Goal: Use online tool/utility: Utilize a website feature to perform a specific function

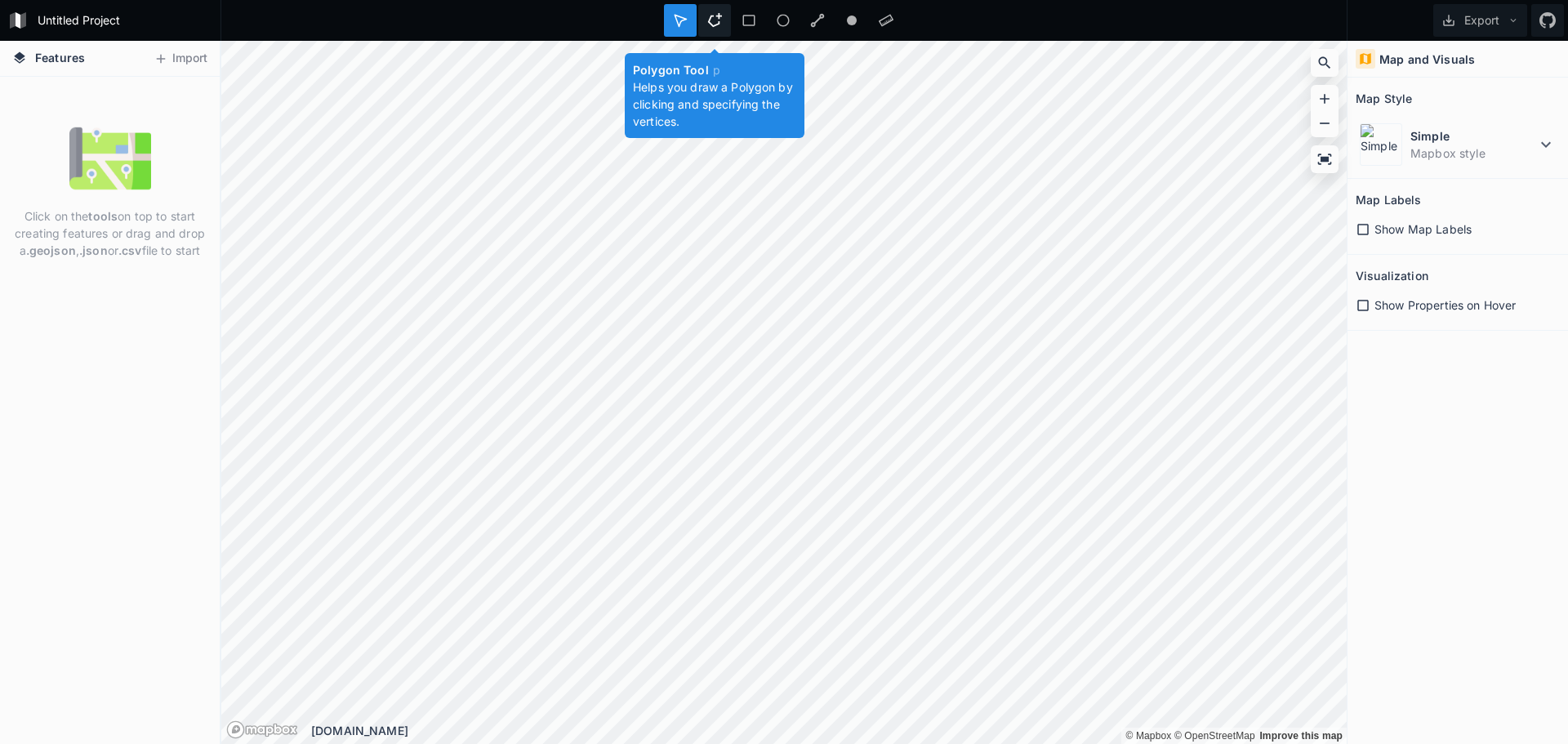
click at [724, 20] on div at bounding box center [714, 20] width 33 height 33
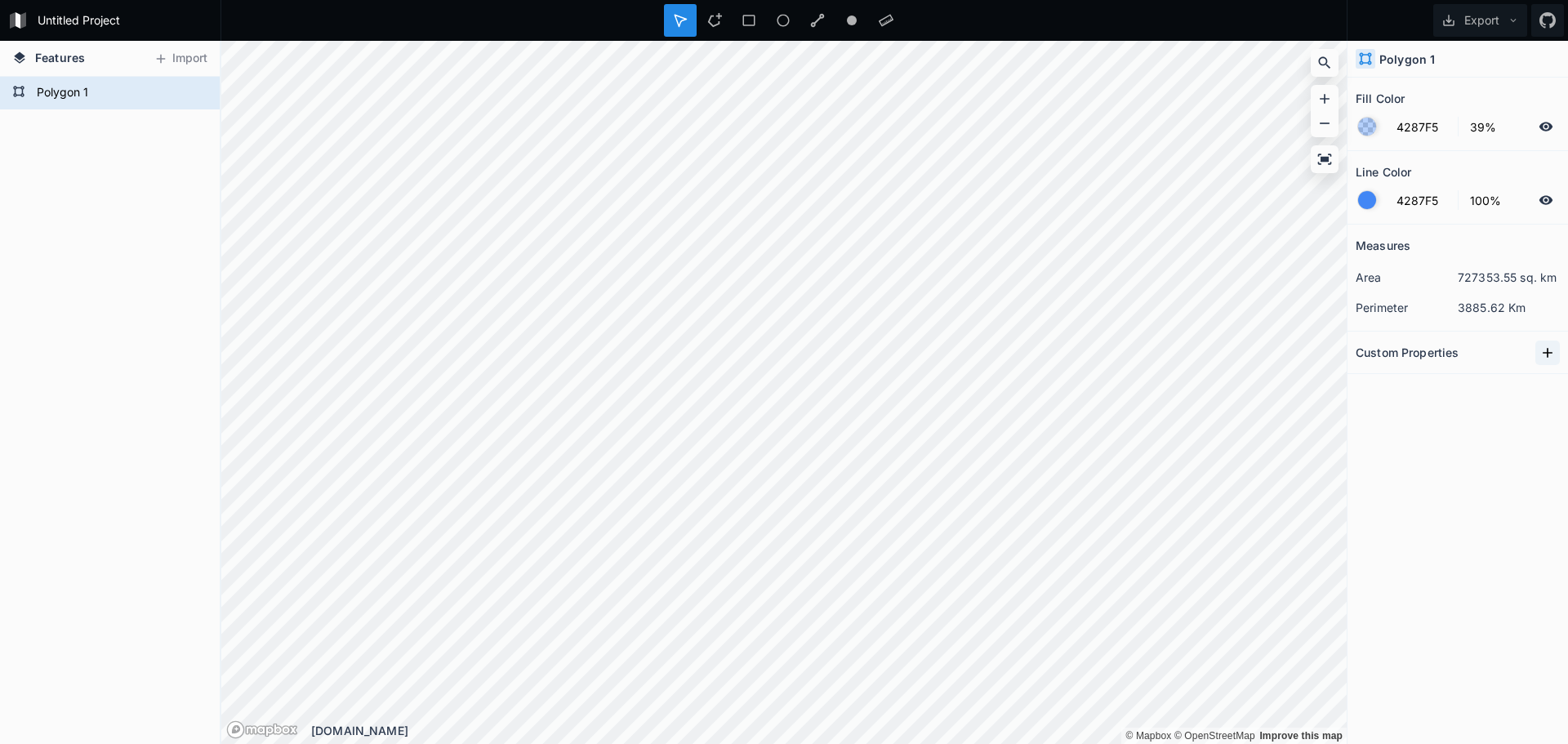
click at [1548, 355] on icon at bounding box center [1547, 352] width 16 height 16
click at [1359, 198] on div at bounding box center [1366, 199] width 18 height 18
click at [1361, 129] on div at bounding box center [1366, 126] width 18 height 18
click at [1467, 144] on section "Fill Color 4287F5 39%" at bounding box center [1457, 114] width 220 height 73
click at [1366, 122] on div at bounding box center [1366, 126] width 18 height 18
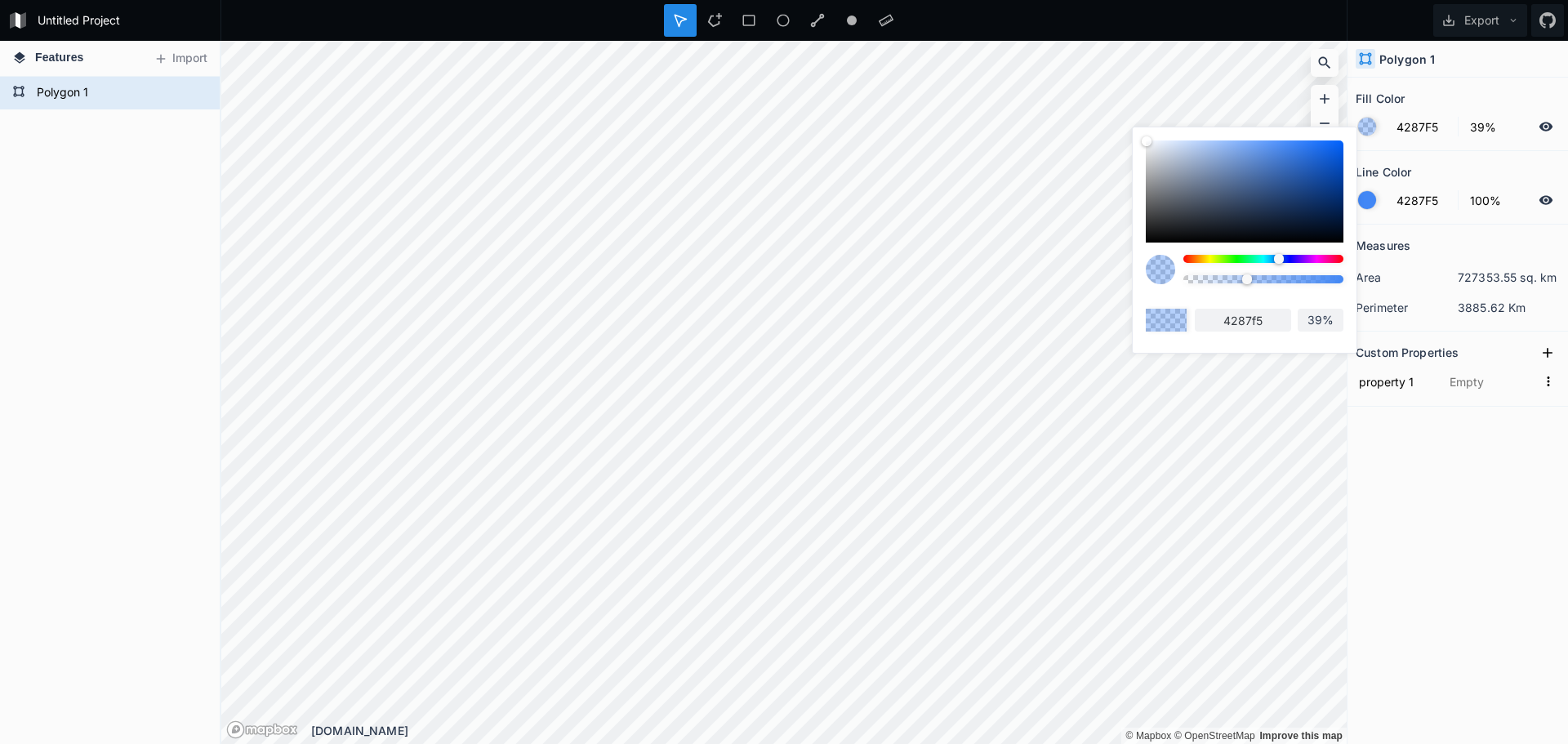
type input "41%"
type input "39%"
type input "38%"
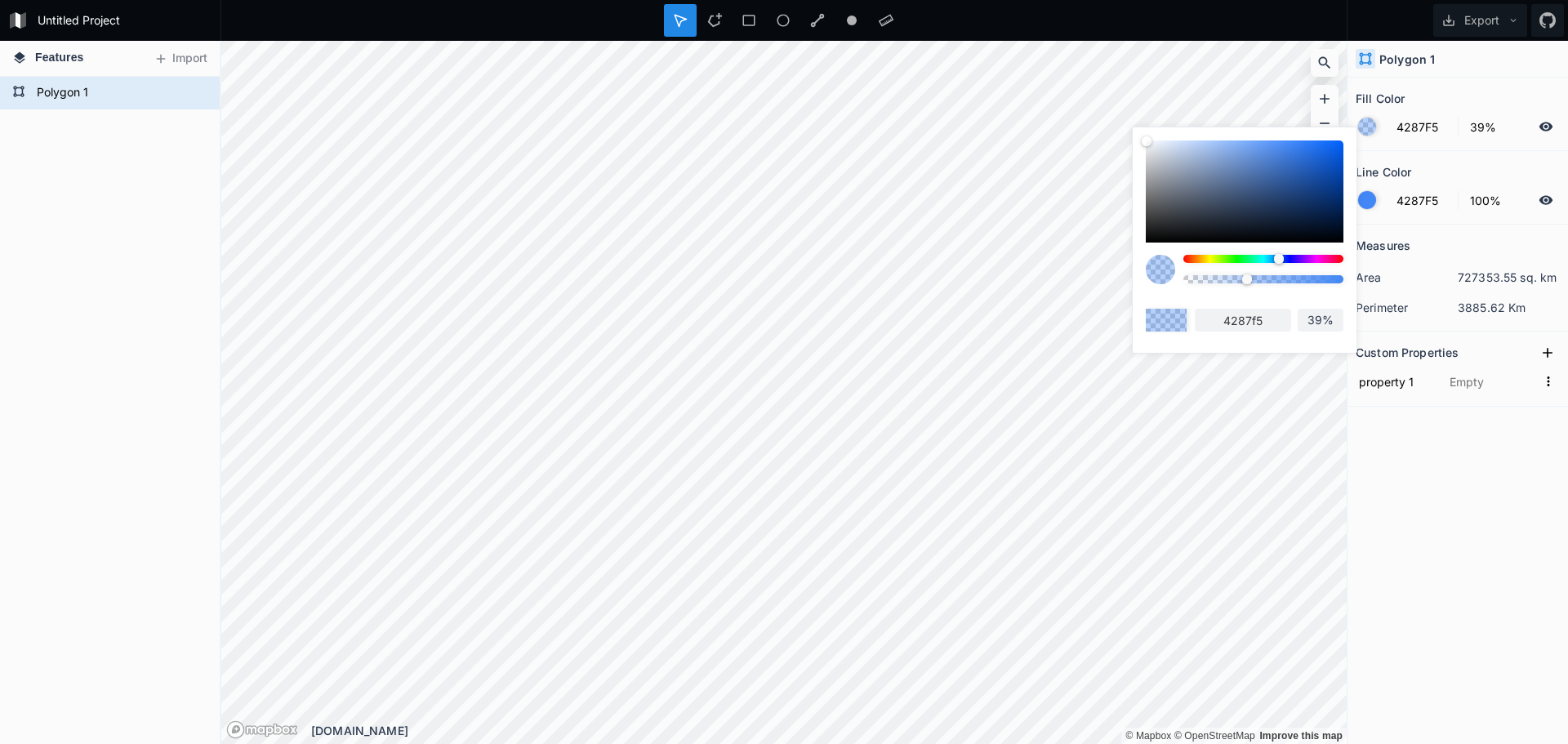
type input "38%"
type input "35%"
type input "33%"
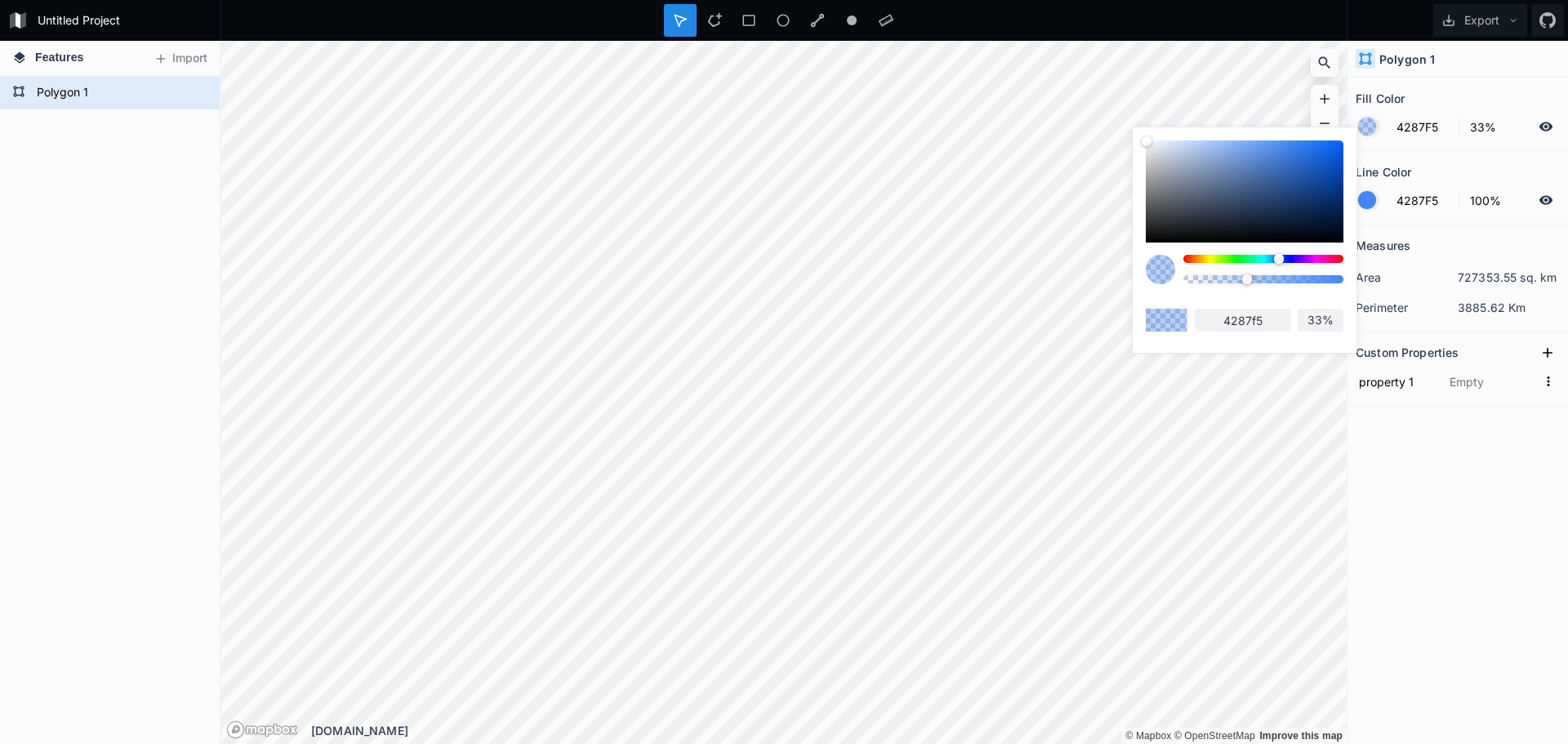
type input "32%"
type input "28%"
type input "25%"
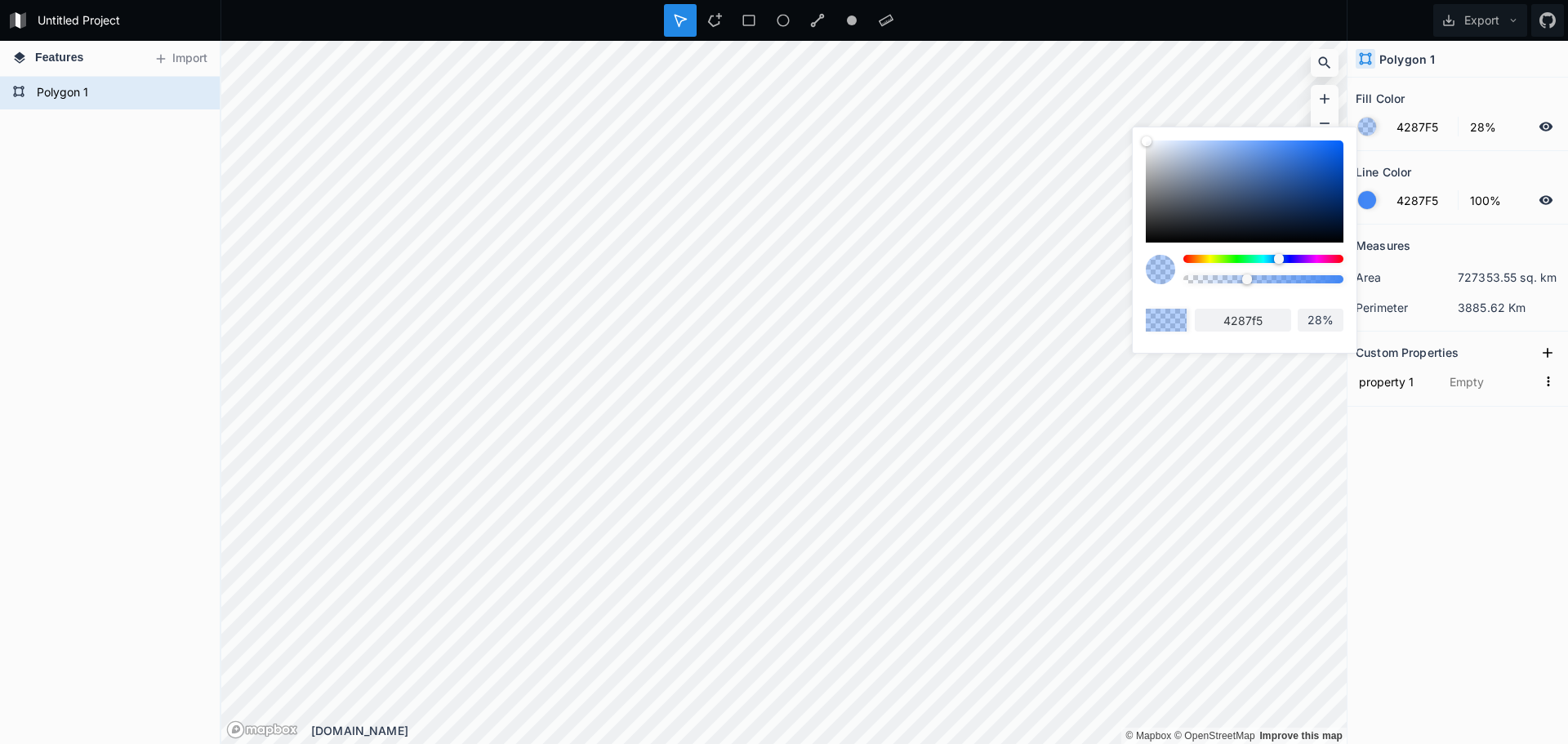
type input "25%"
type input "22%"
type input "16%"
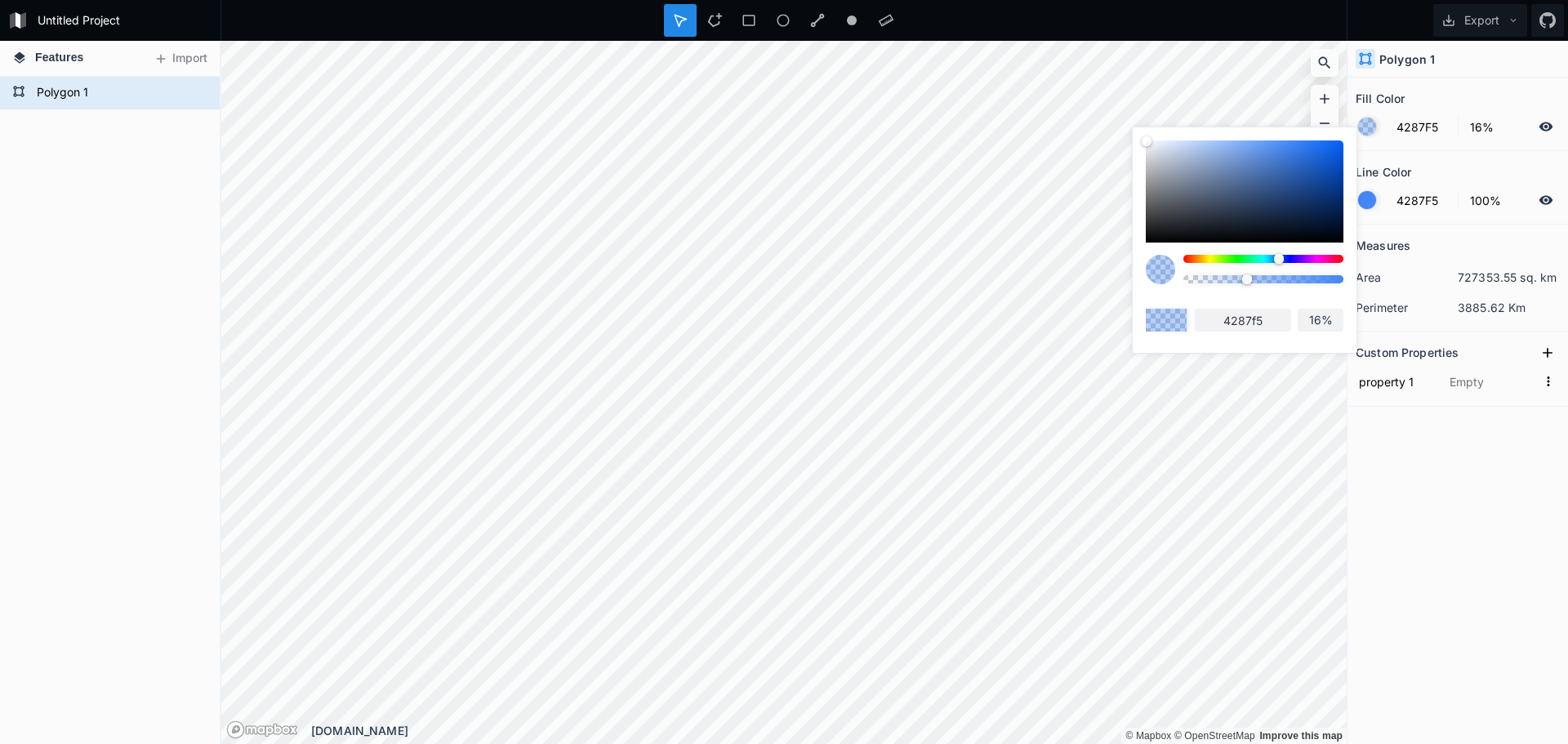
type input "14%"
type input "11%"
type input "10%"
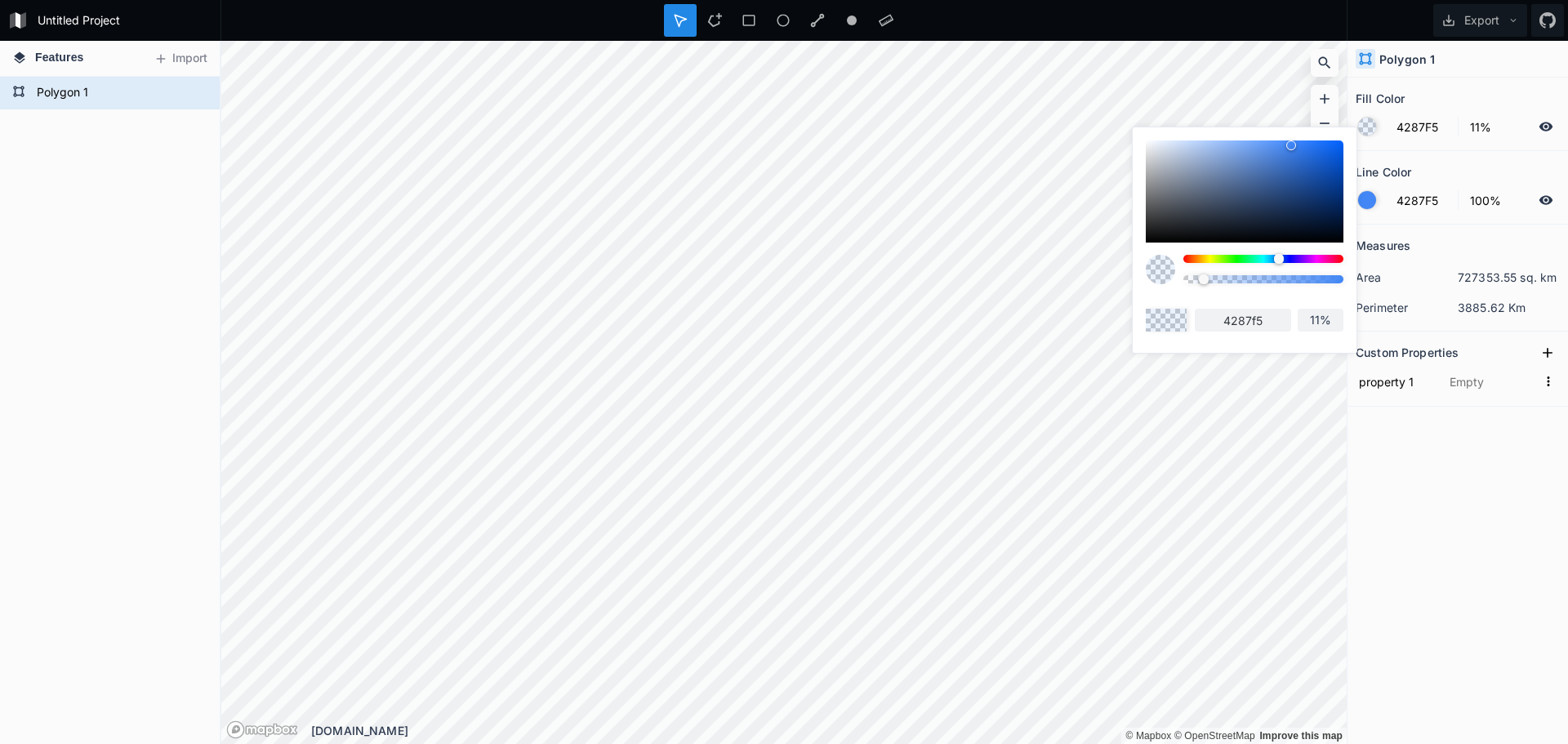
type input "10%"
drag, startPoint x: 1250, startPoint y: 277, endPoint x: 1202, endPoint y: 280, distance: 48.1
click at [1202, 280] on div at bounding box center [1203, 280] width 10 height 10
click at [1450, 175] on div "Line Color" at bounding box center [1457, 172] width 204 height 25
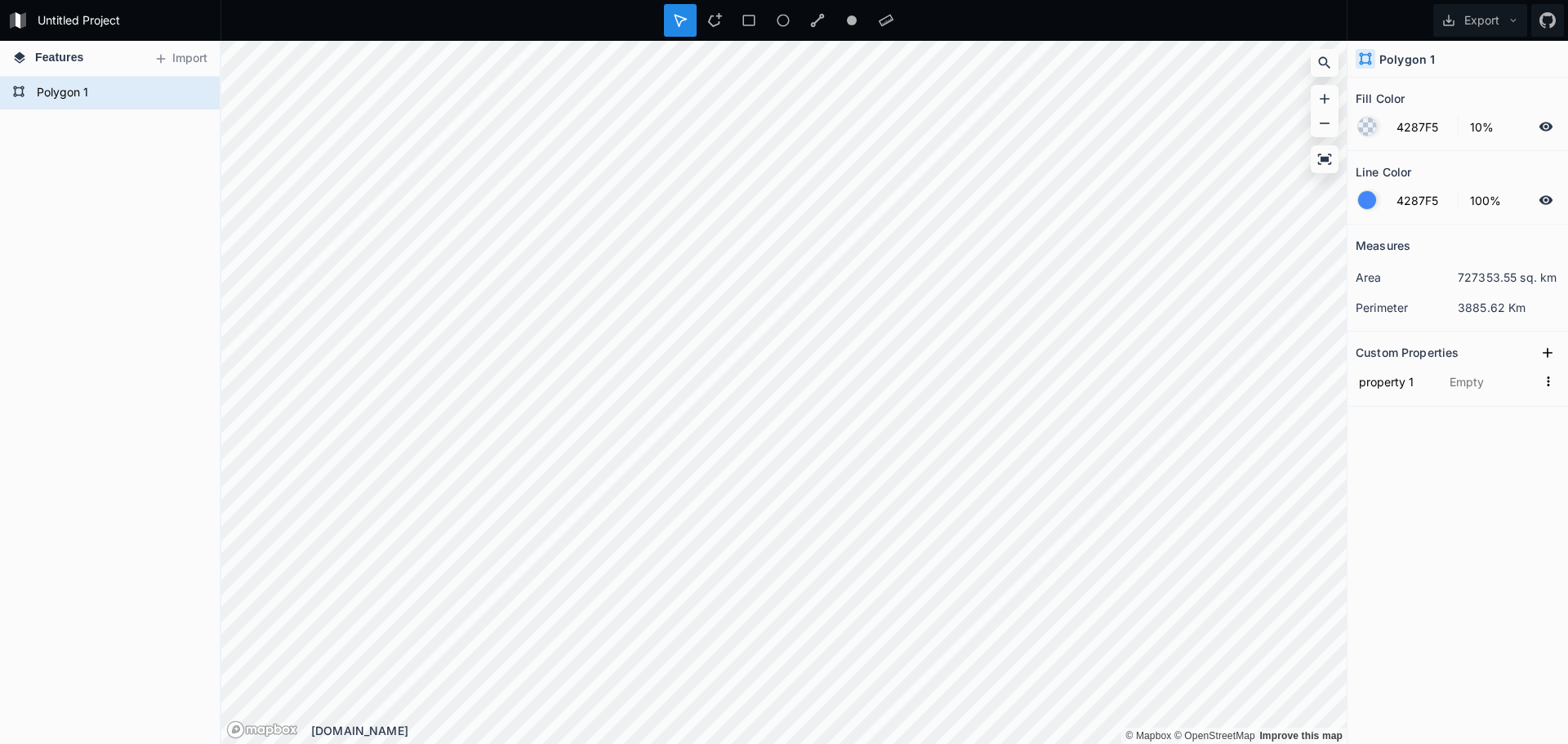
click at [1370, 200] on div at bounding box center [1366, 199] width 18 height 18
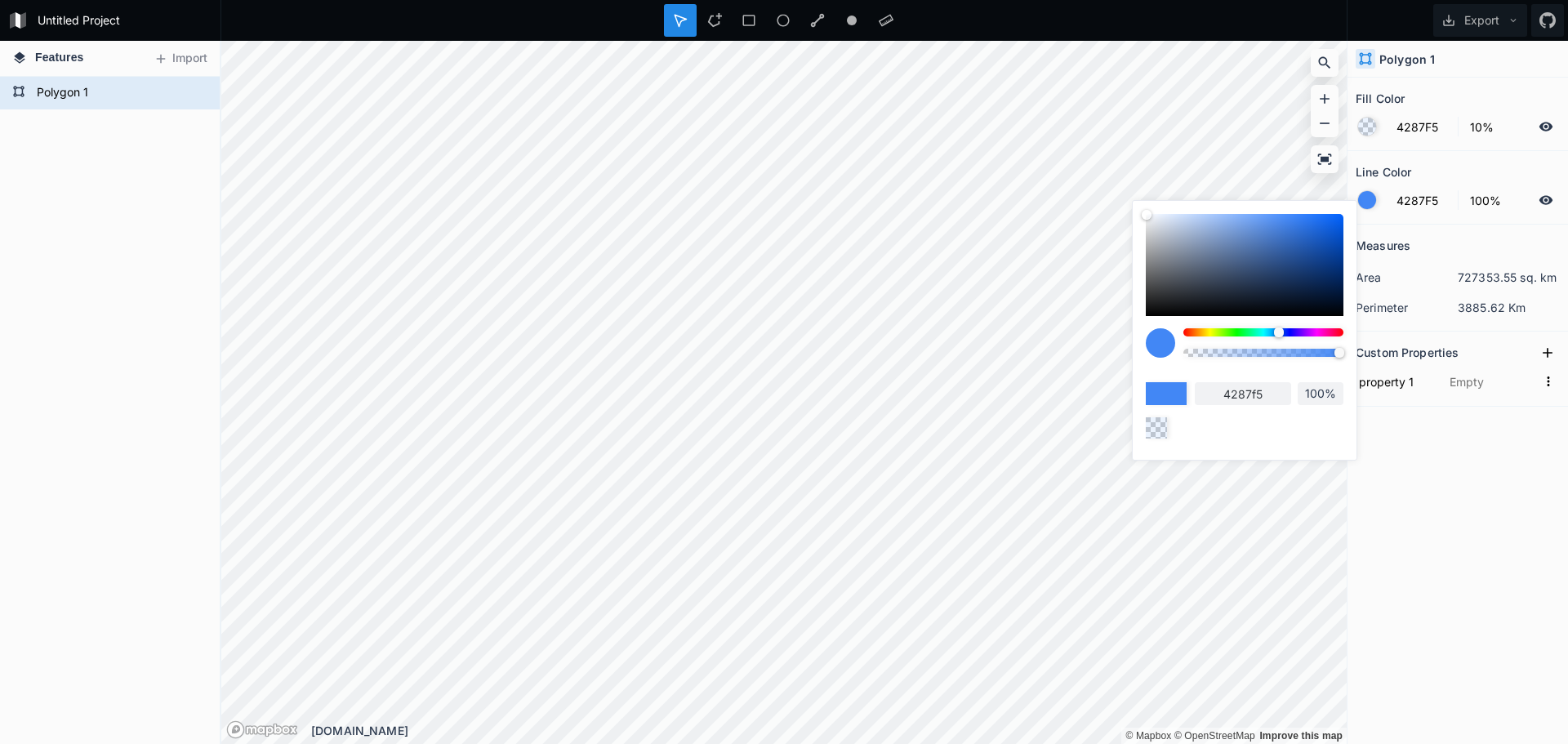
type input "97%"
type input "95%"
type input "90%"
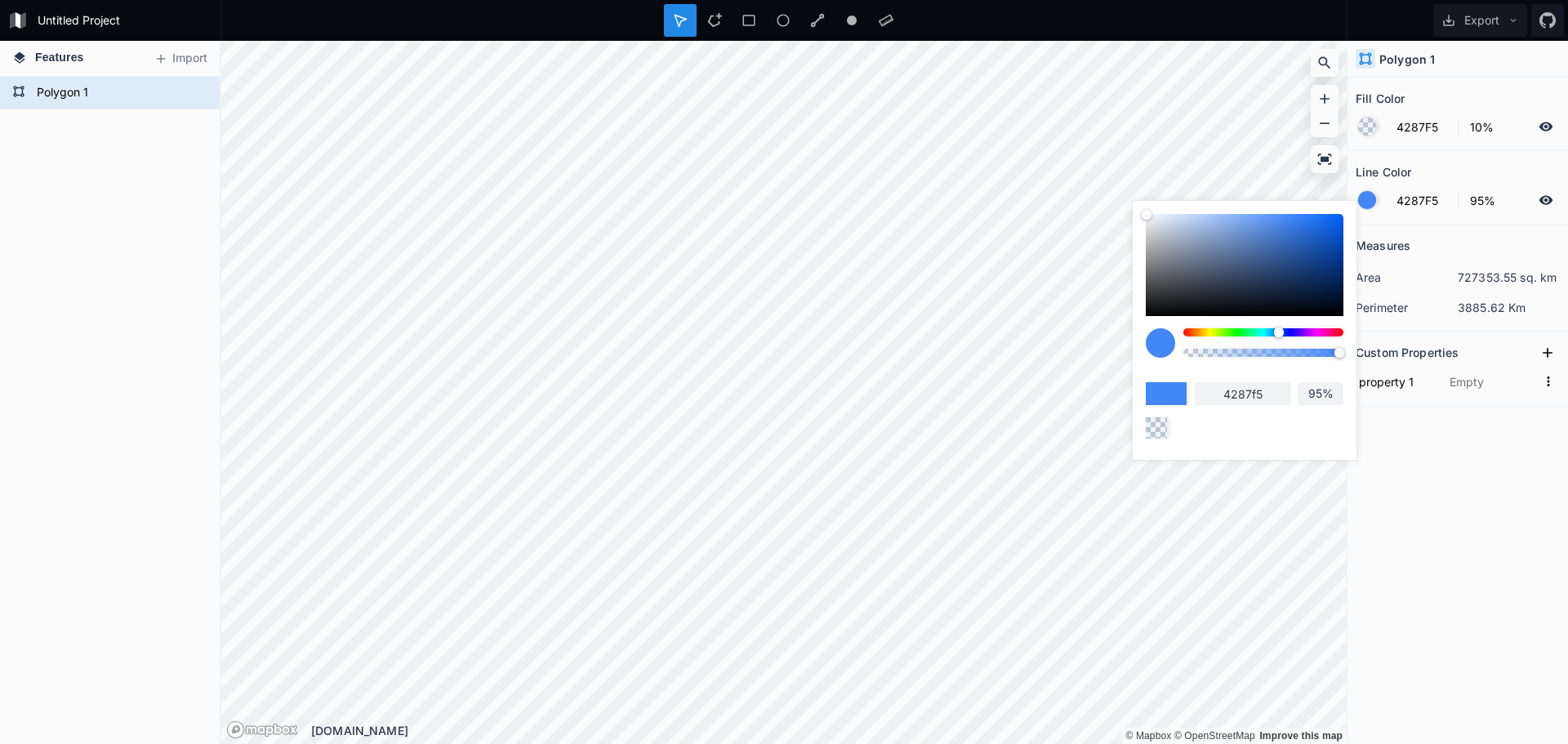
type input "90%"
type input "84%"
type input "80%"
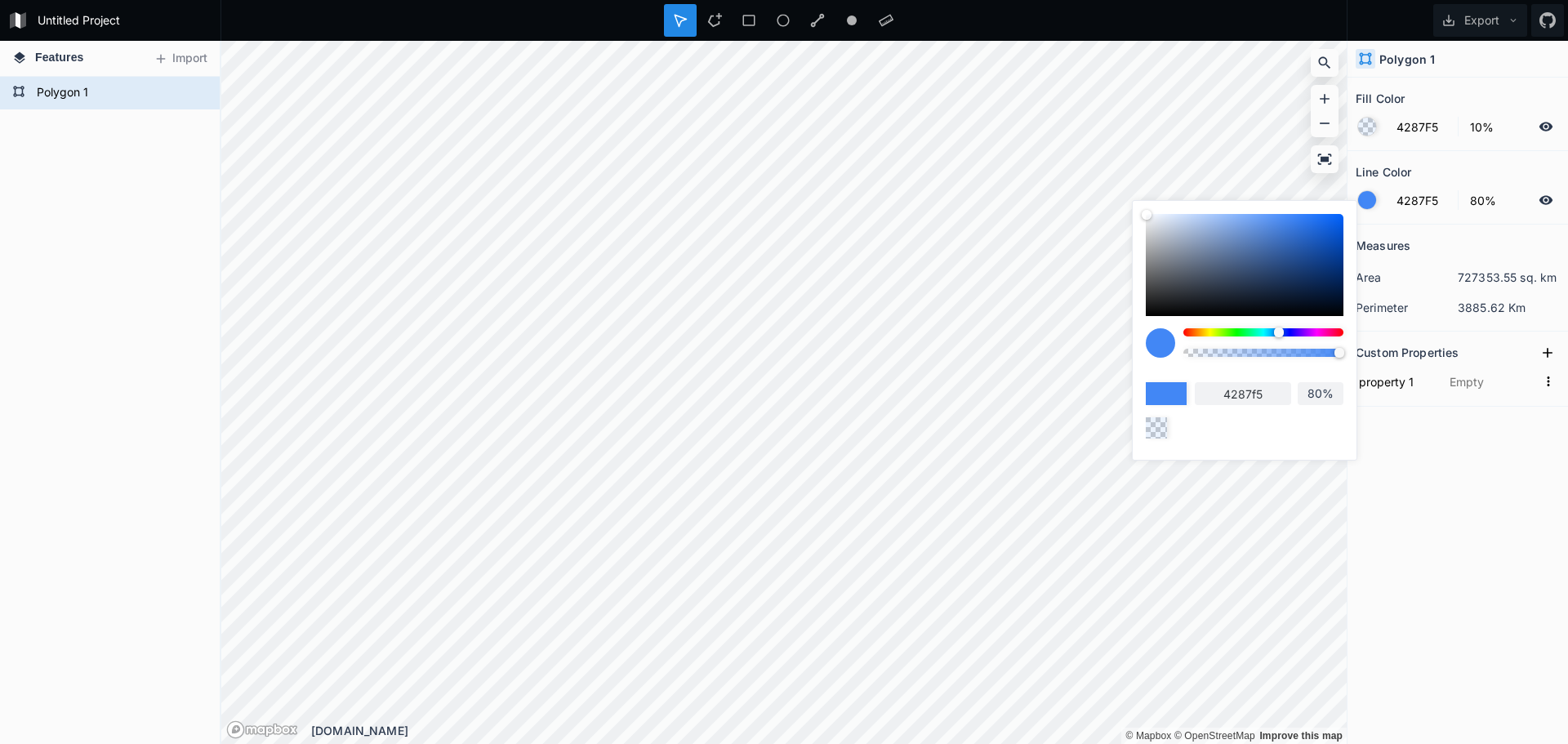
type input "70%"
type input "65%"
type input "57%"
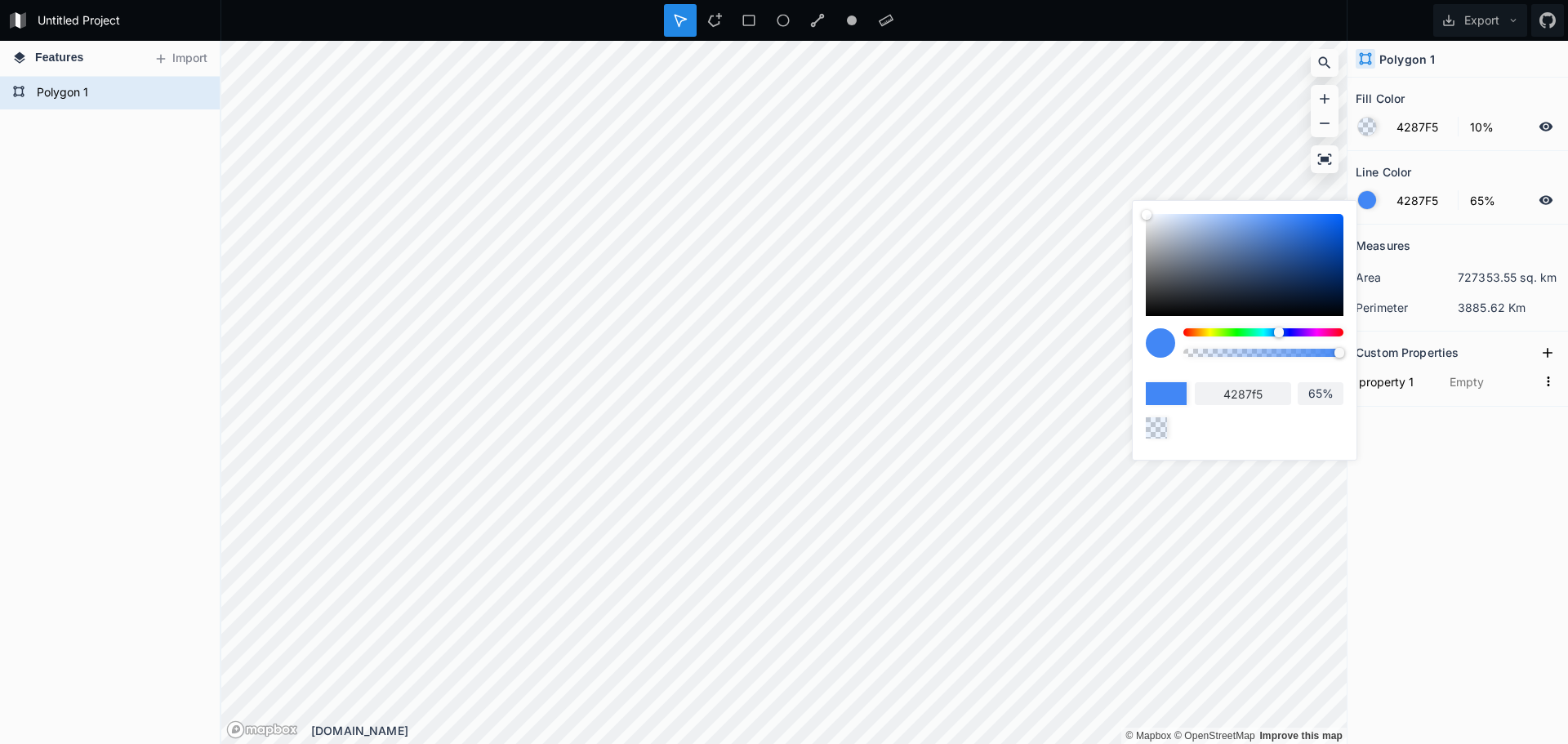
type input "57%"
type input "53%"
type input "51%"
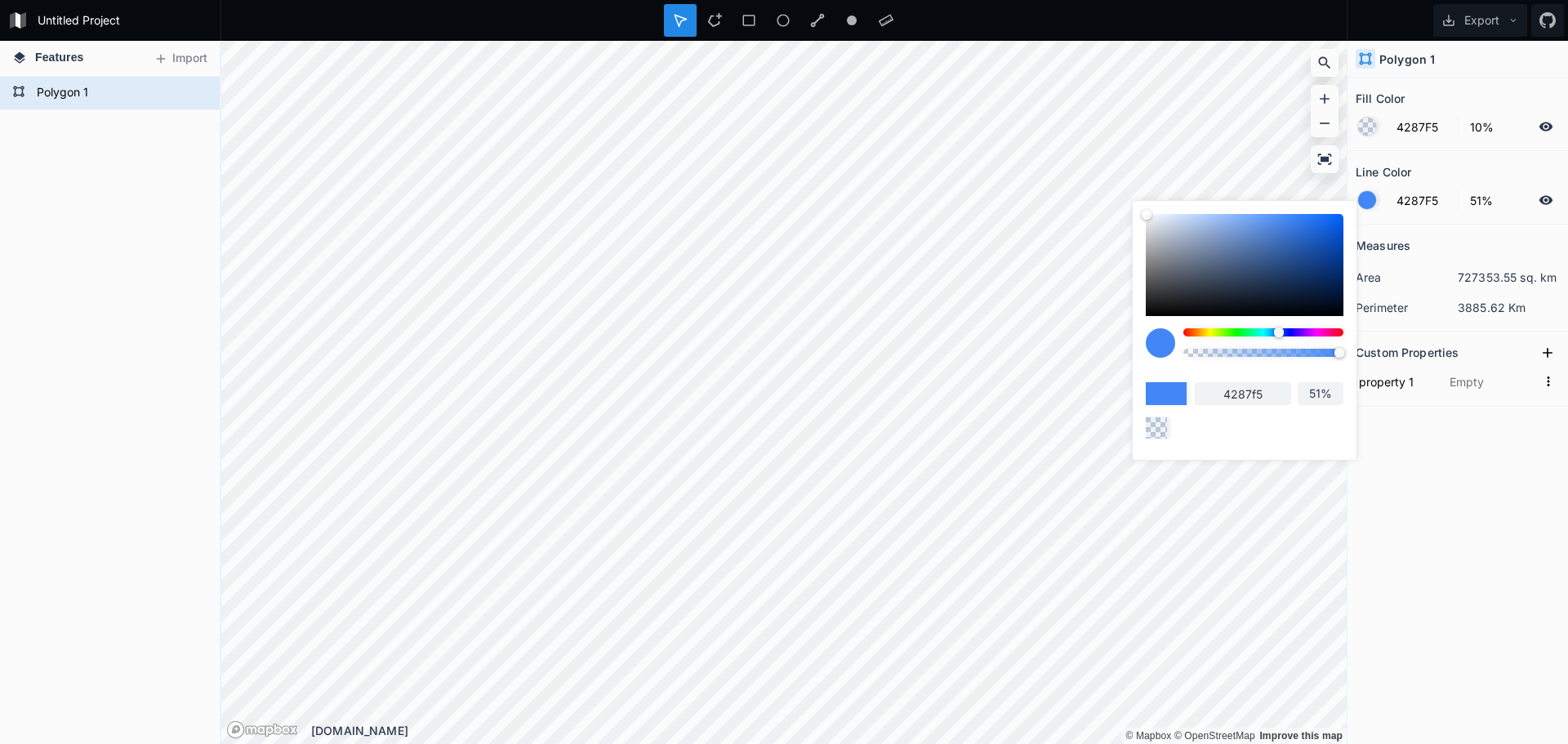
type input "48%"
type input "49%"
type input "52%"
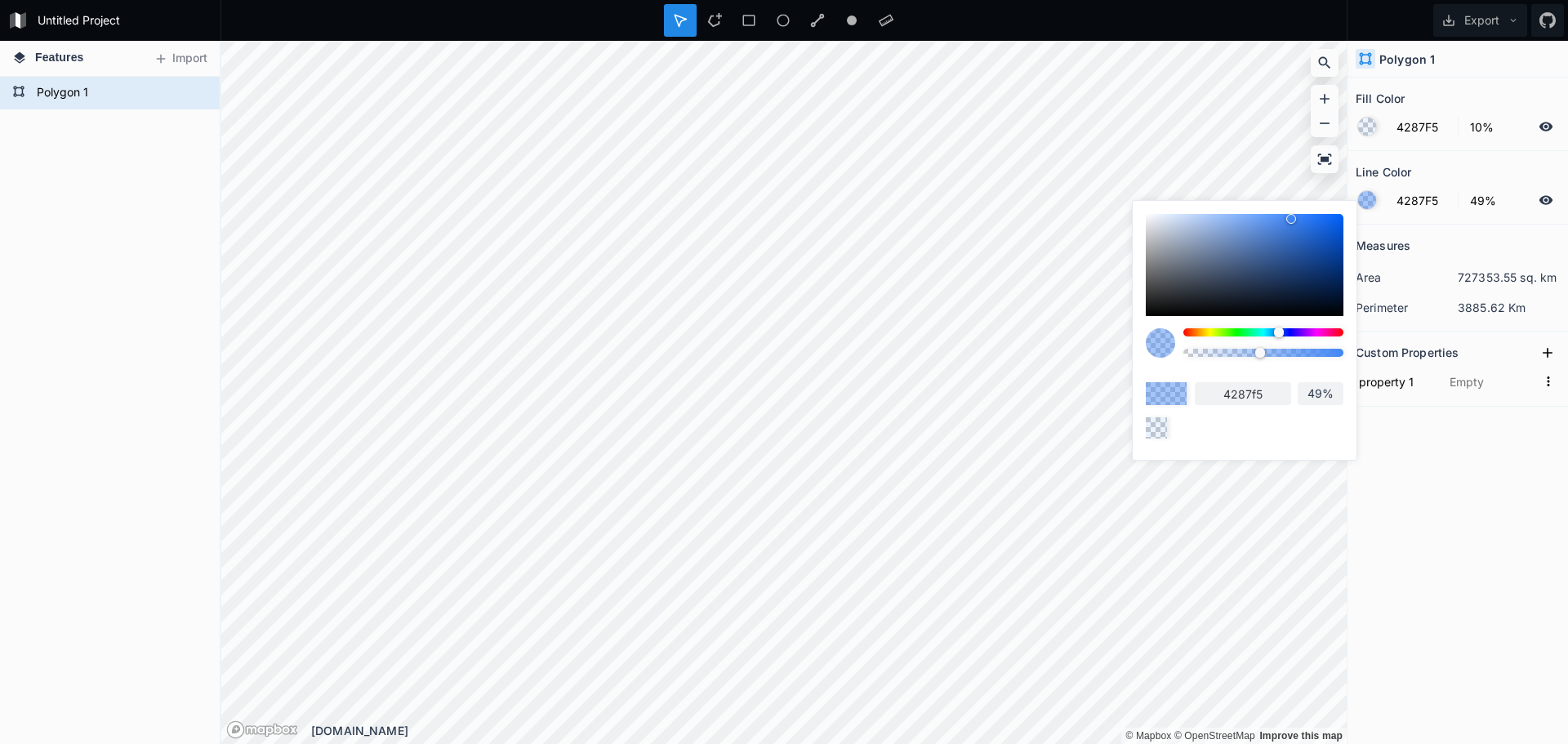
type input "52%"
type input "58%"
type input "61%"
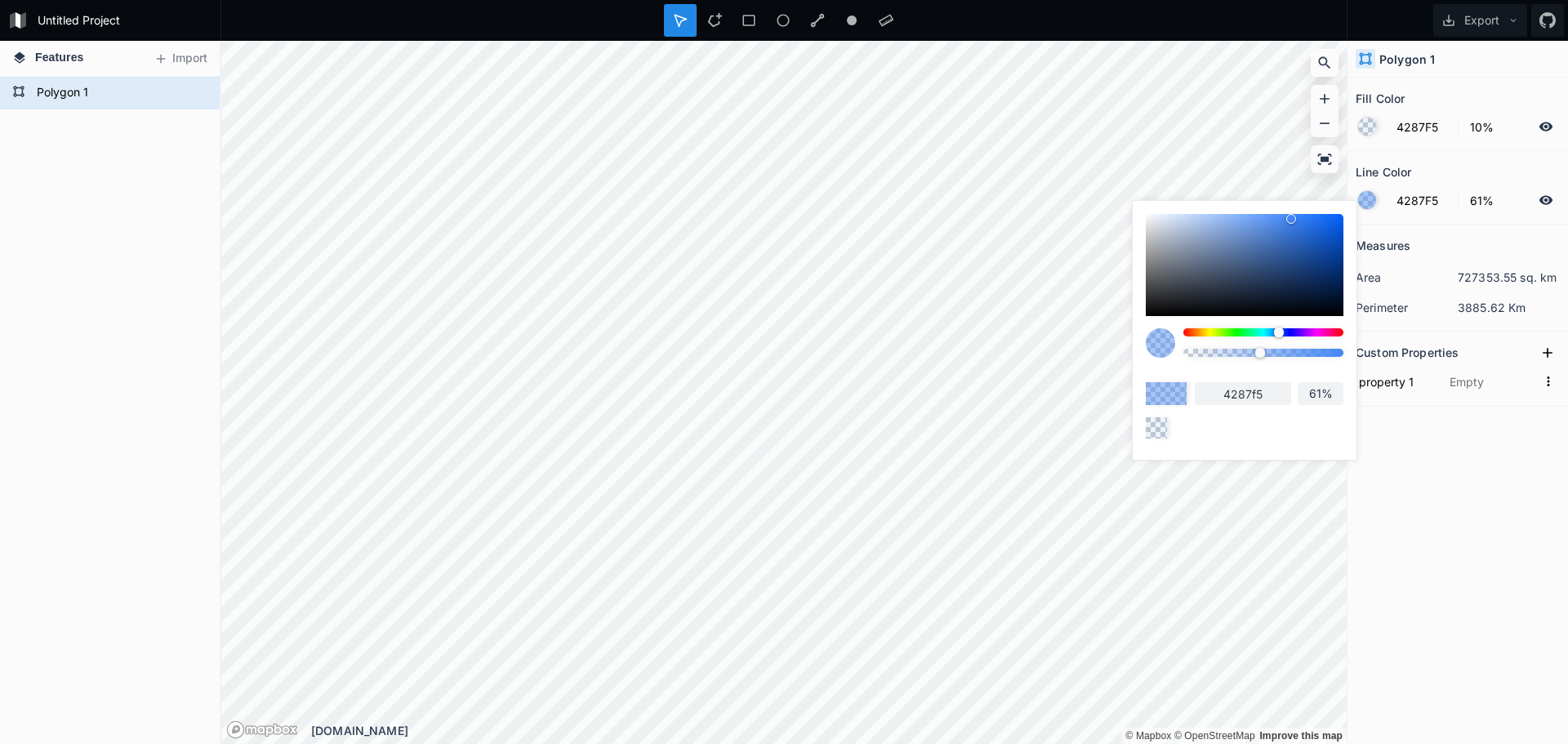
type input "72%"
type input "78%"
type input "88%"
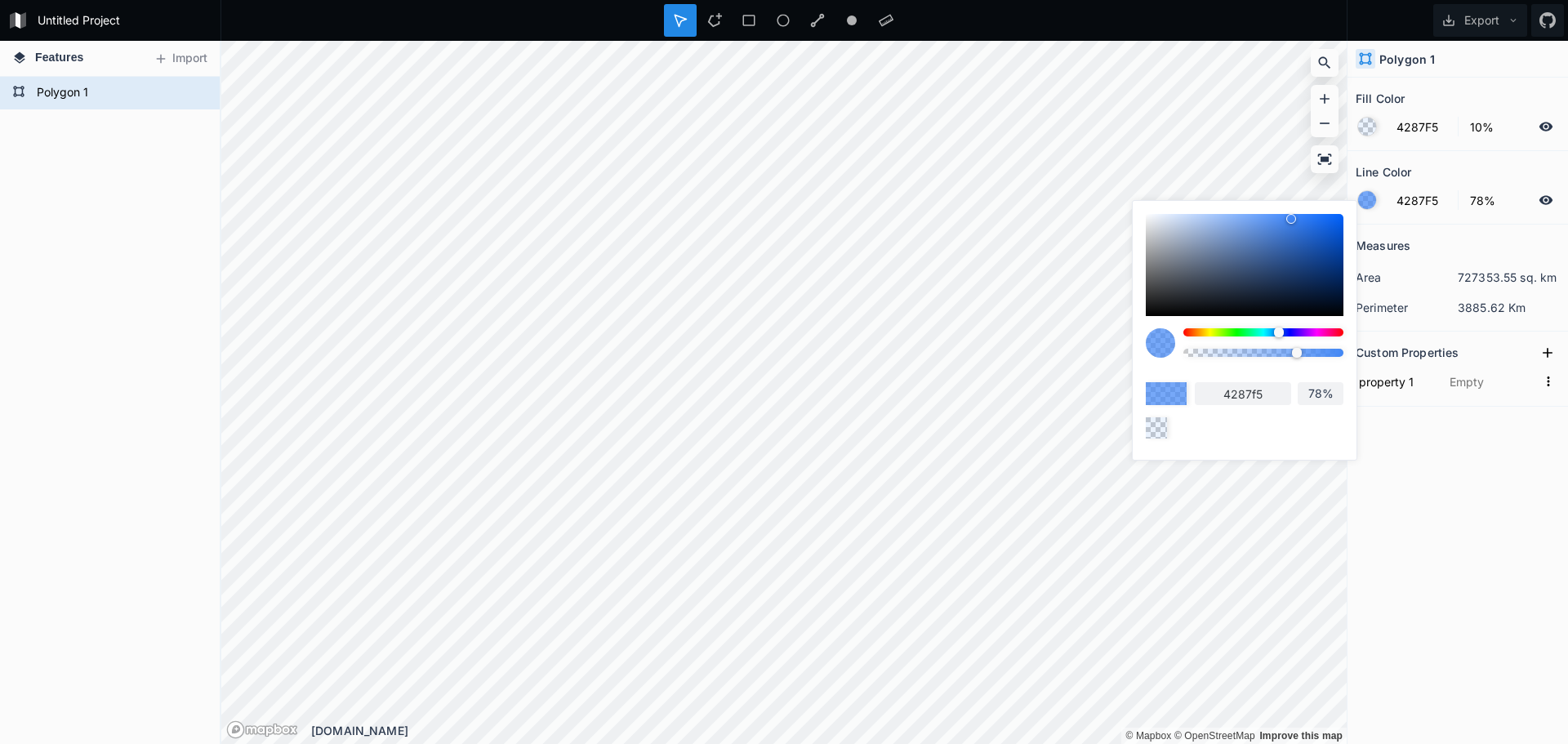
type input "88%"
type input "95%"
type input "100%"
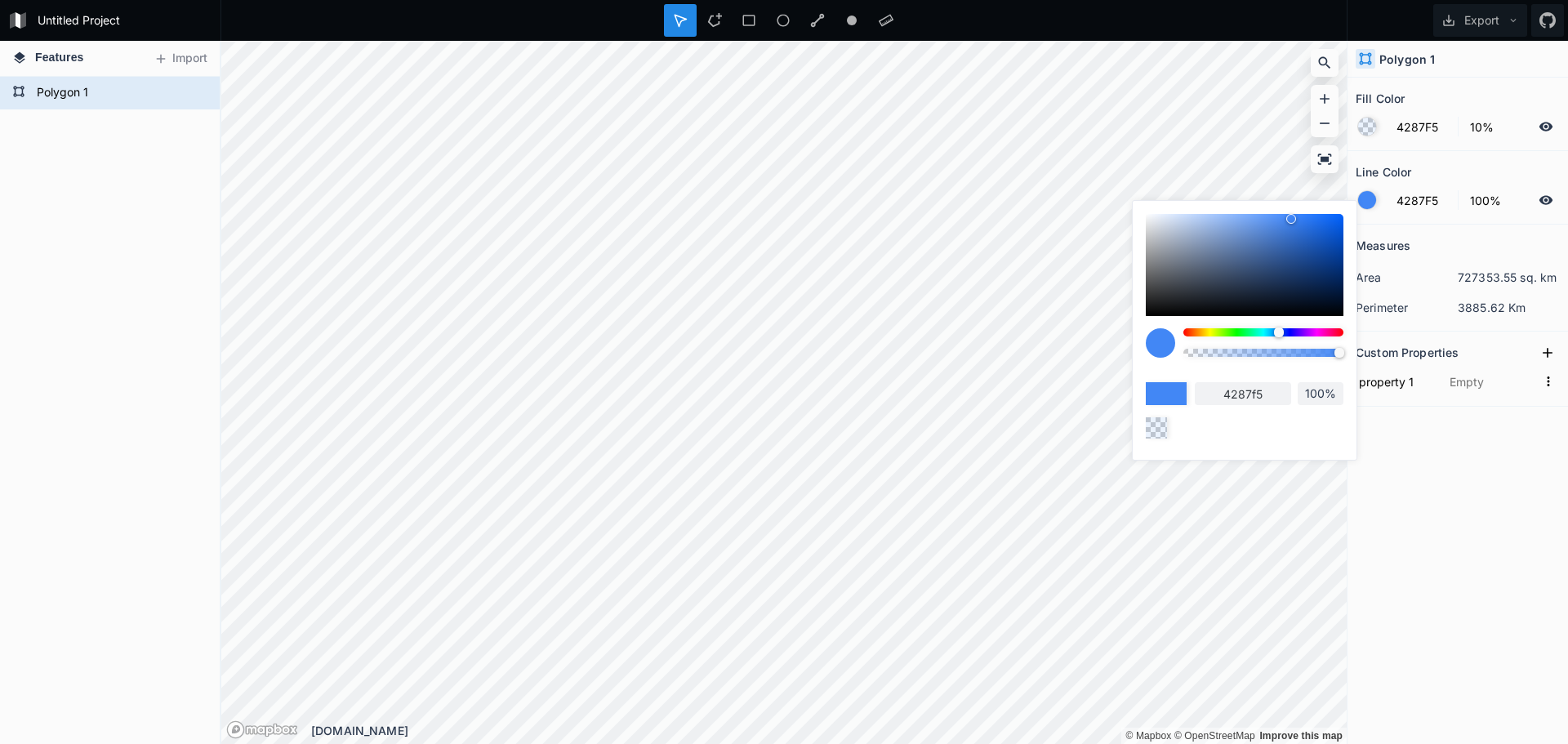
type input "96%"
type input "87%"
type input "80%"
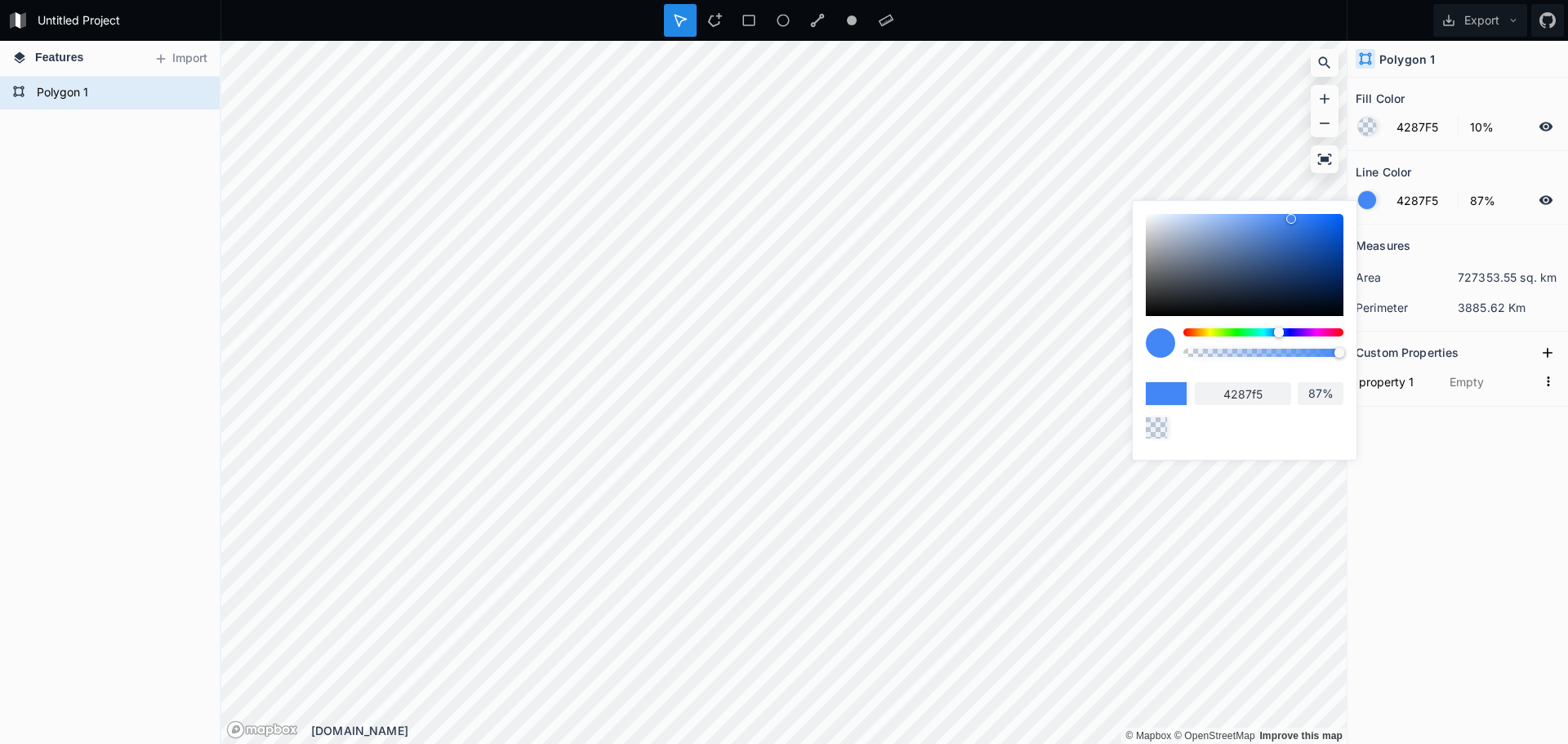
type input "80%"
type input "69%"
type input "66%"
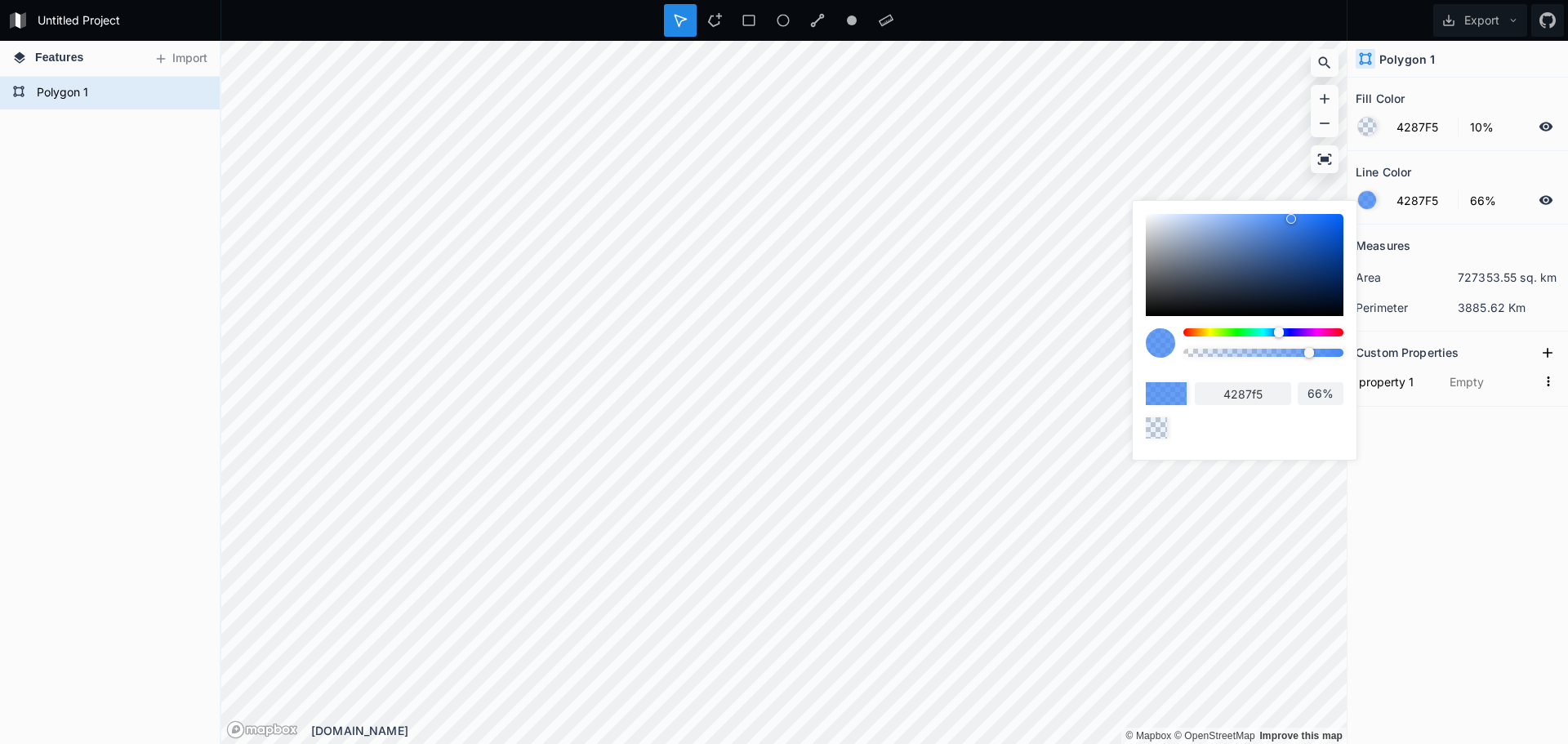
type input "63%"
type input "59%"
type input "58%"
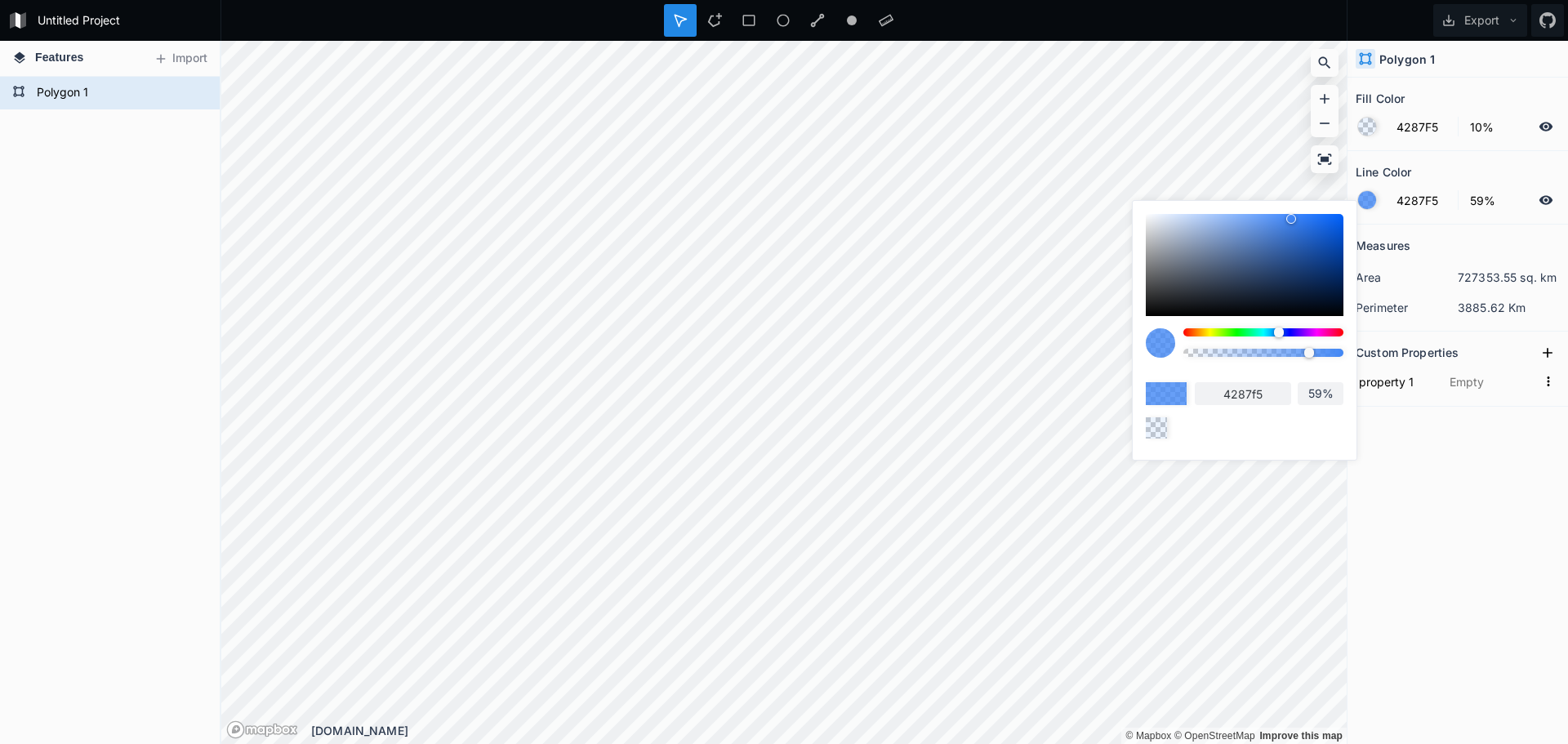
type input "58%"
type input "56%"
type input "54%"
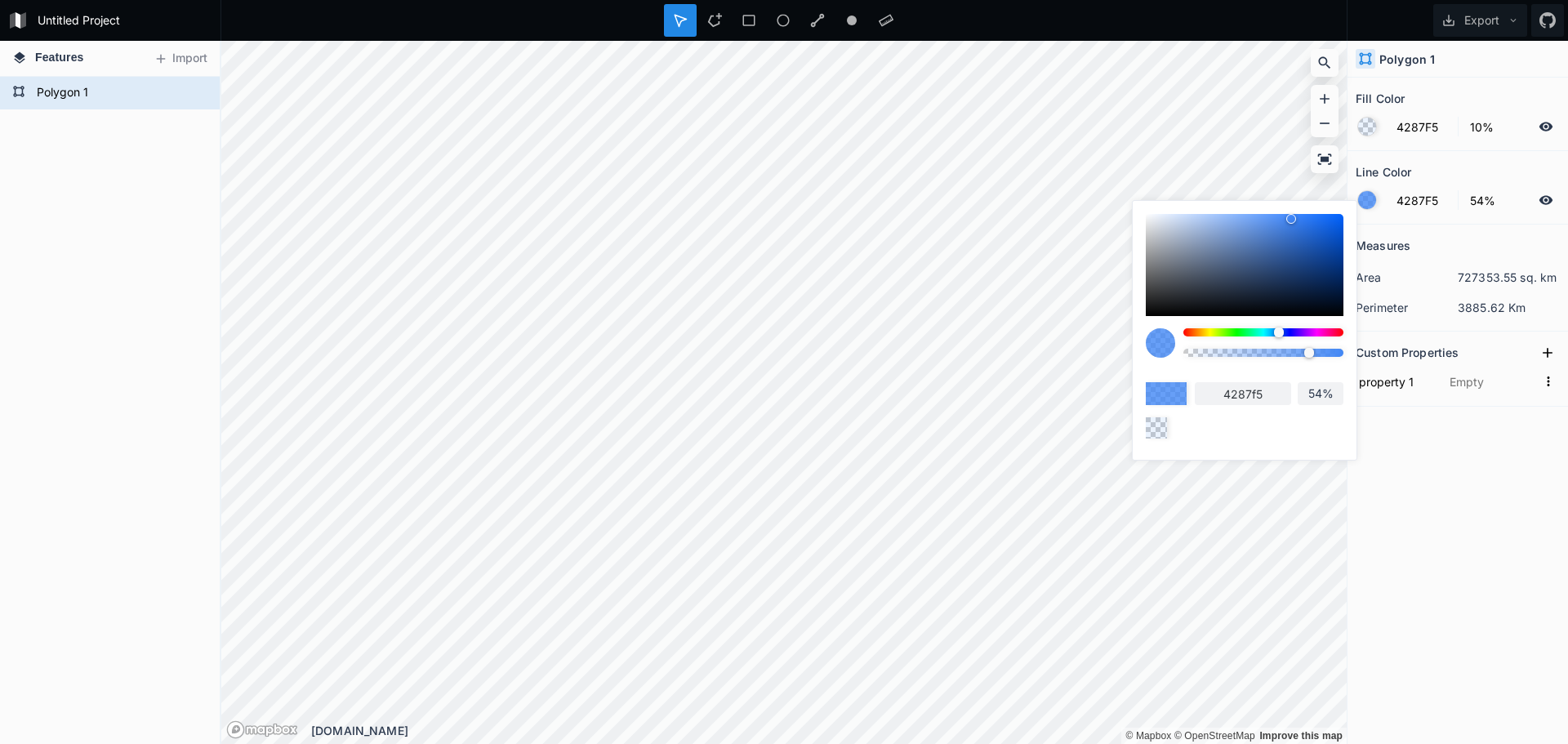
type input "53%"
type input "51%"
type input "48%"
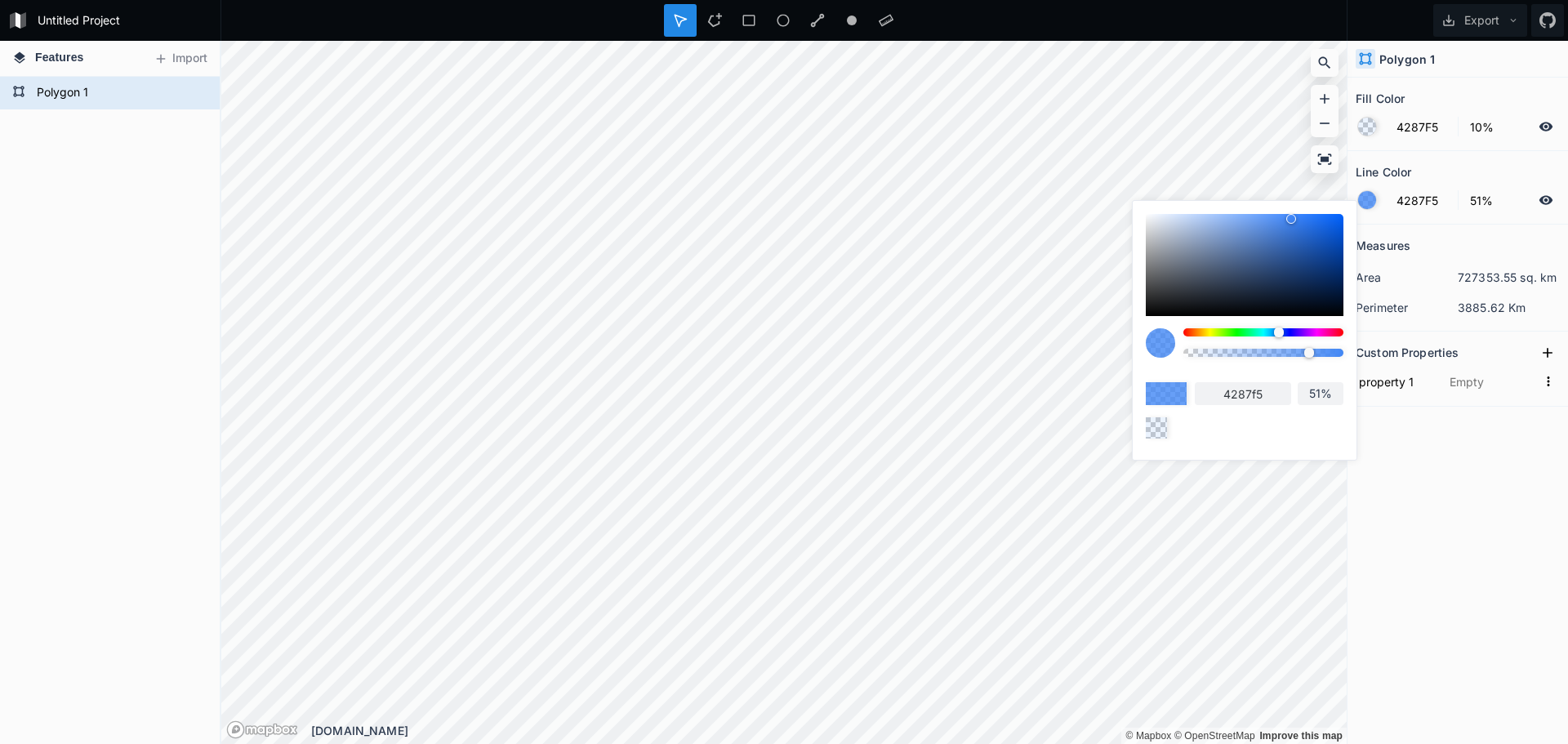
type input "48%"
type input "44%"
type input "41%"
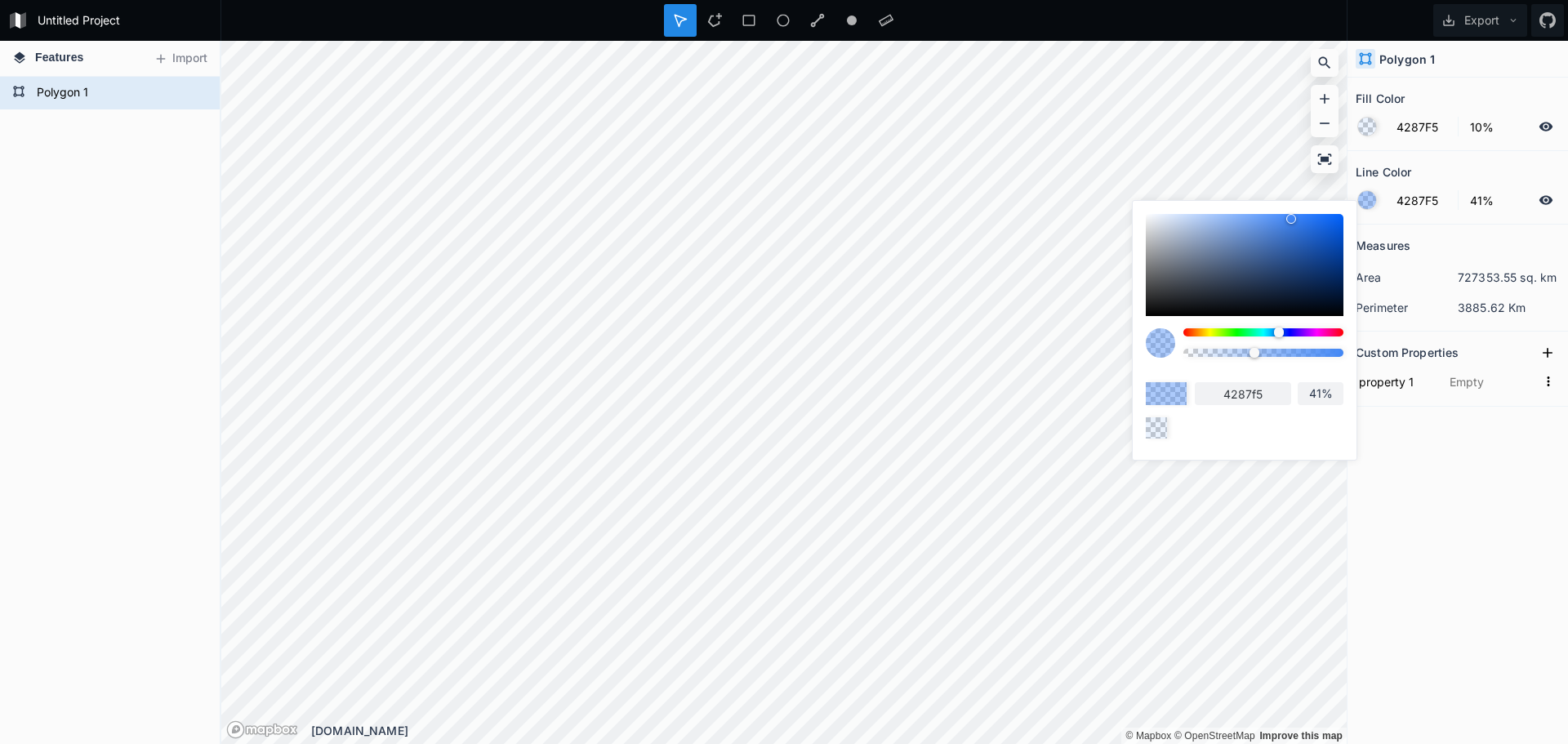
type input "34%"
type input "27%"
type input "25%"
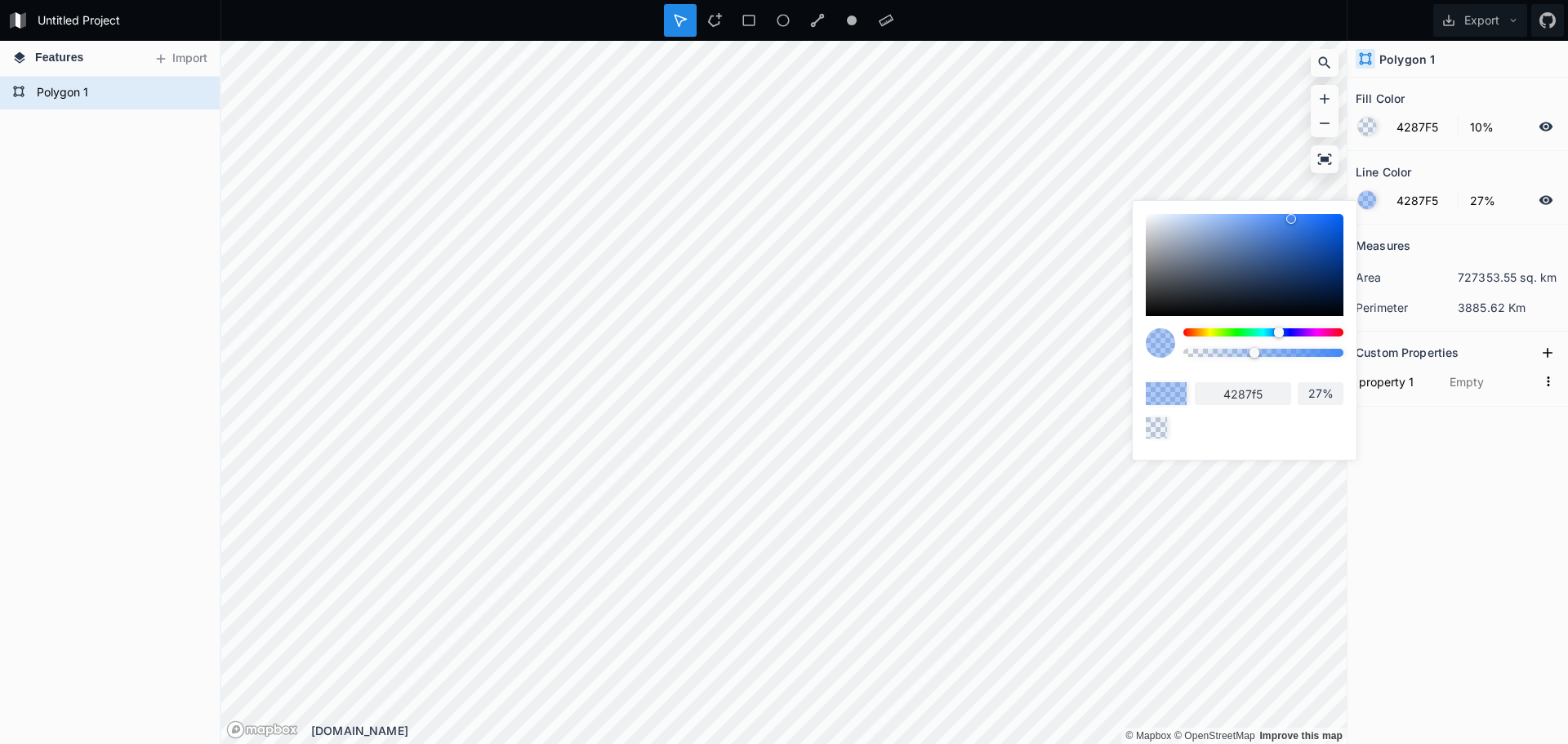
type input "25%"
type input "21%"
type input "20%"
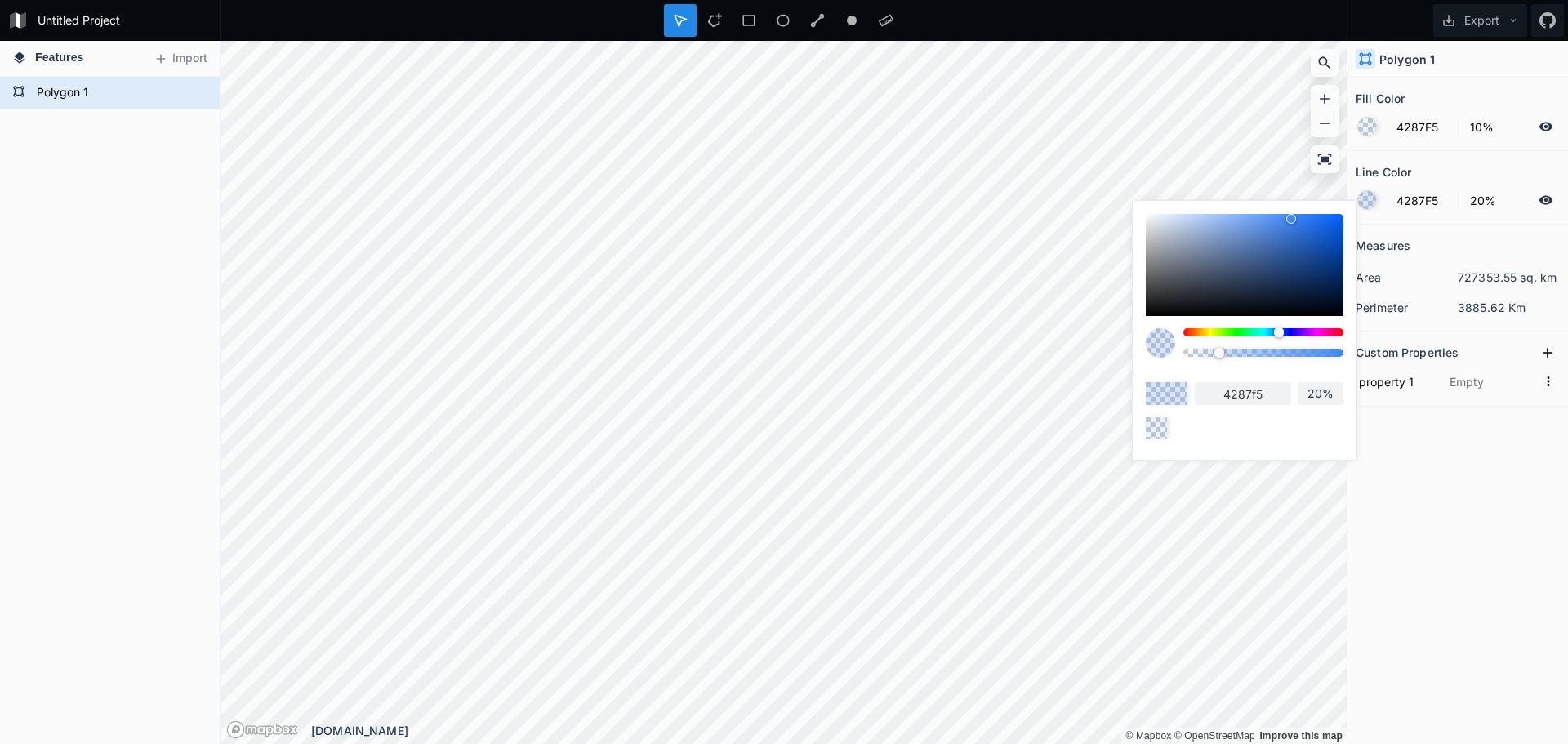
type input "19%"
type input "17%"
type input "16%"
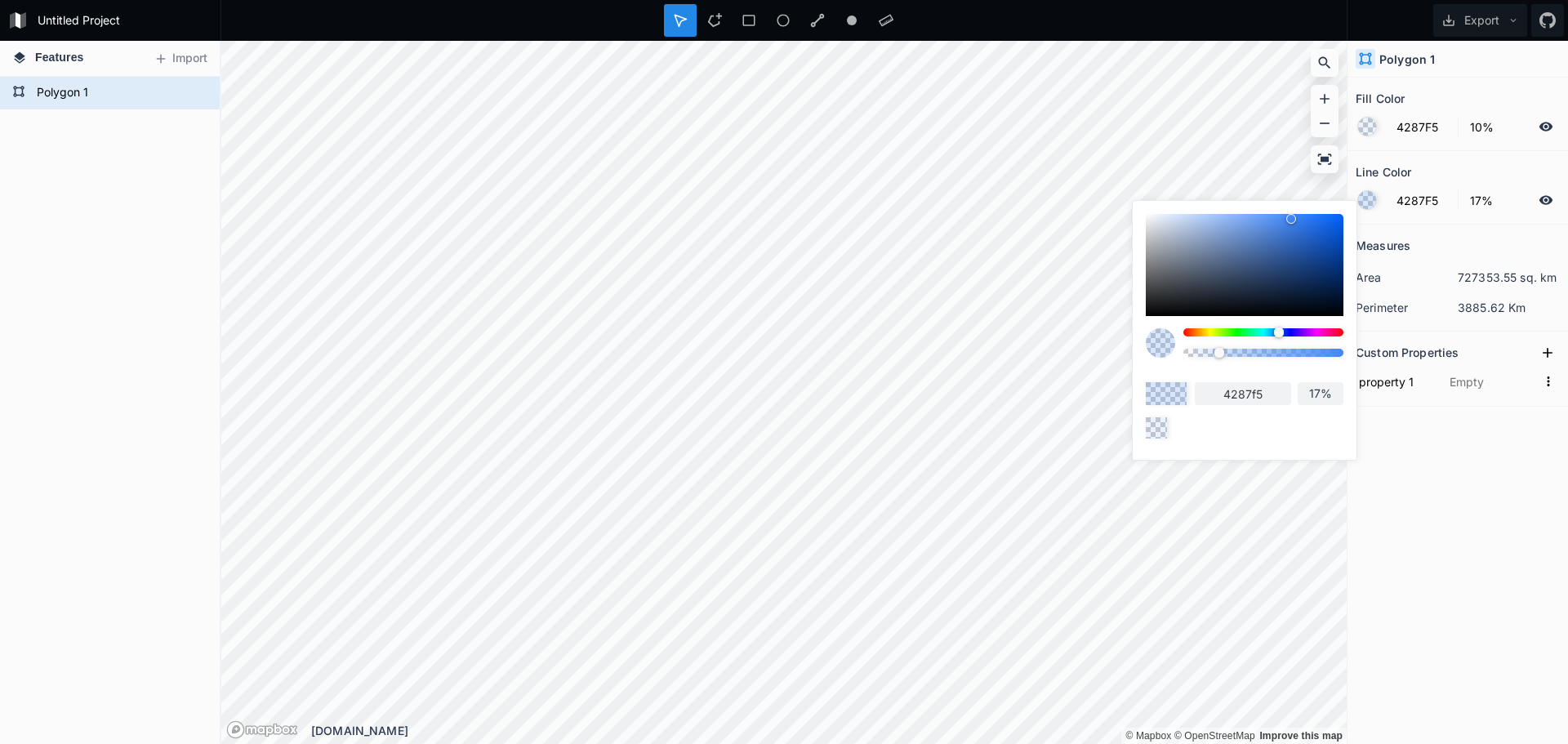
type input "16%"
type input "19%"
type input "24%"
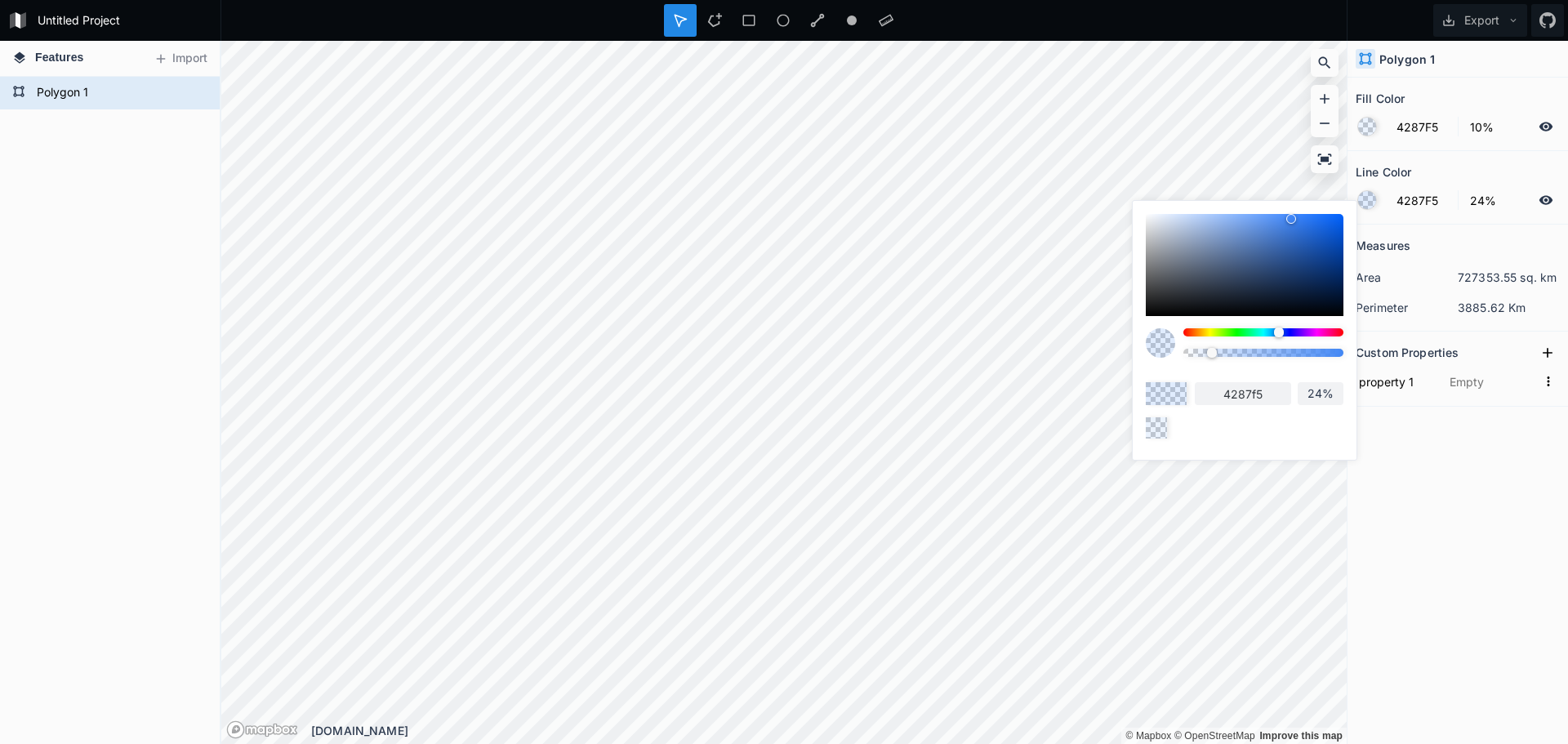
type input "28%"
type input "31%"
type input "33%"
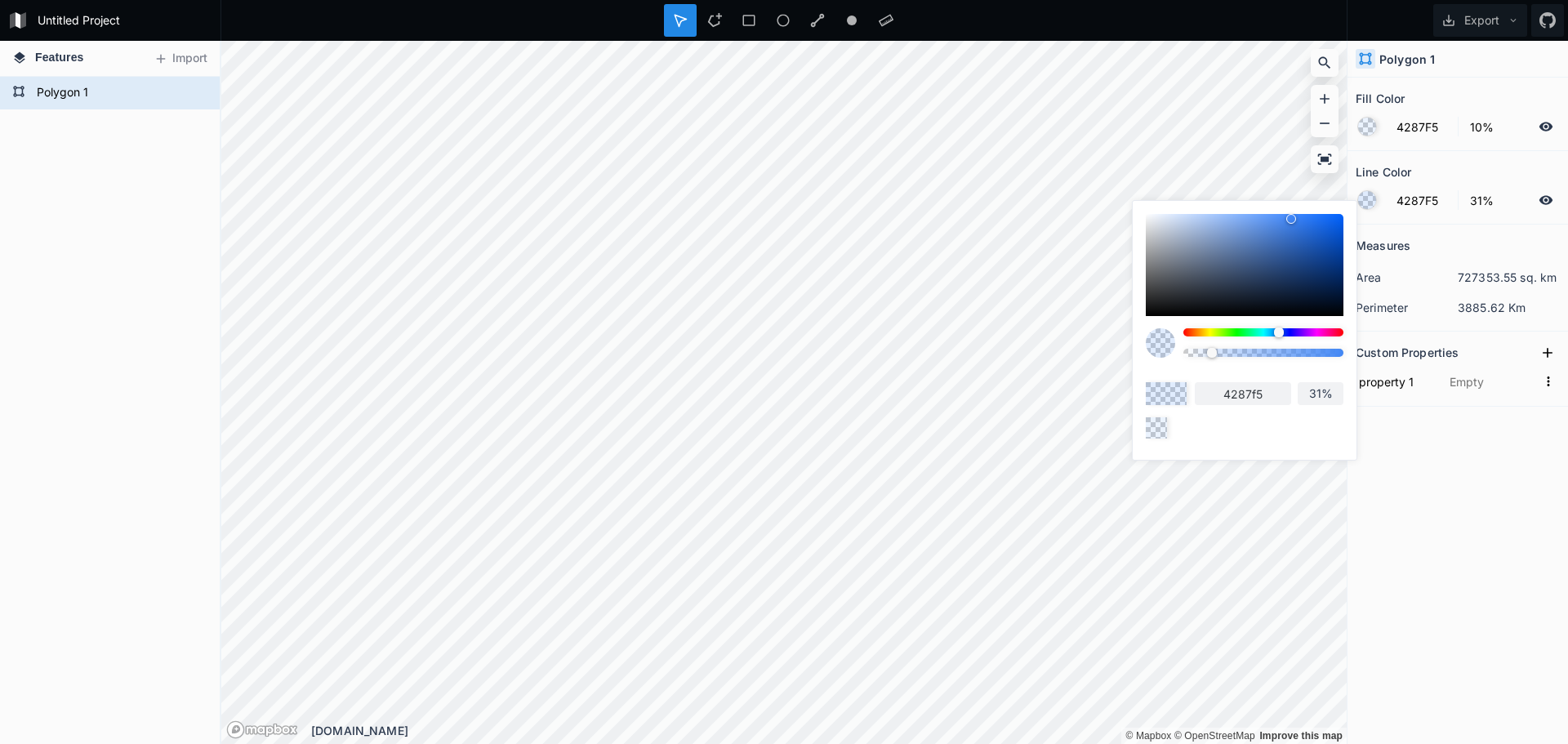
type input "33%"
type input "37%"
type input "39%"
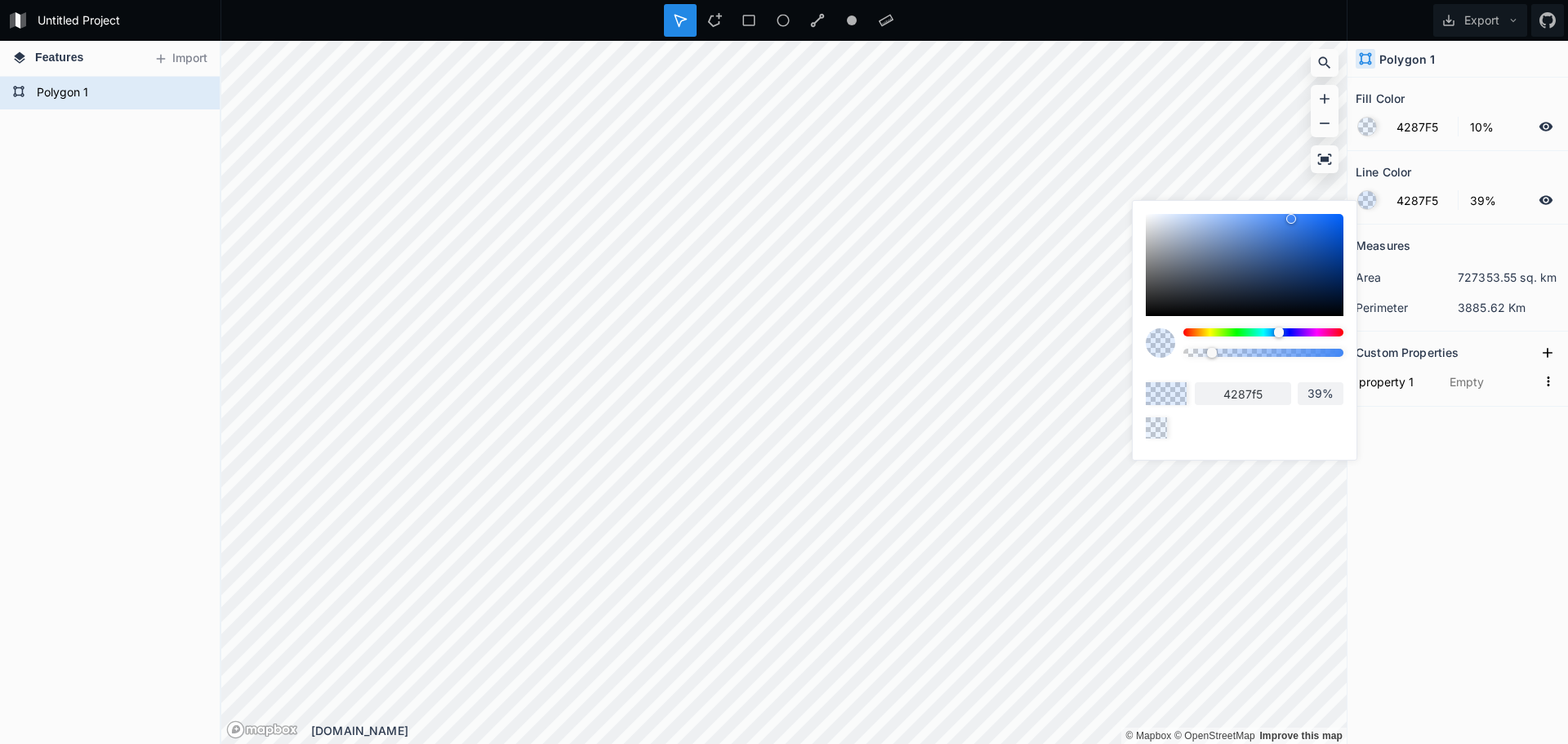
type input "41%"
type input "44%"
type input "48%"
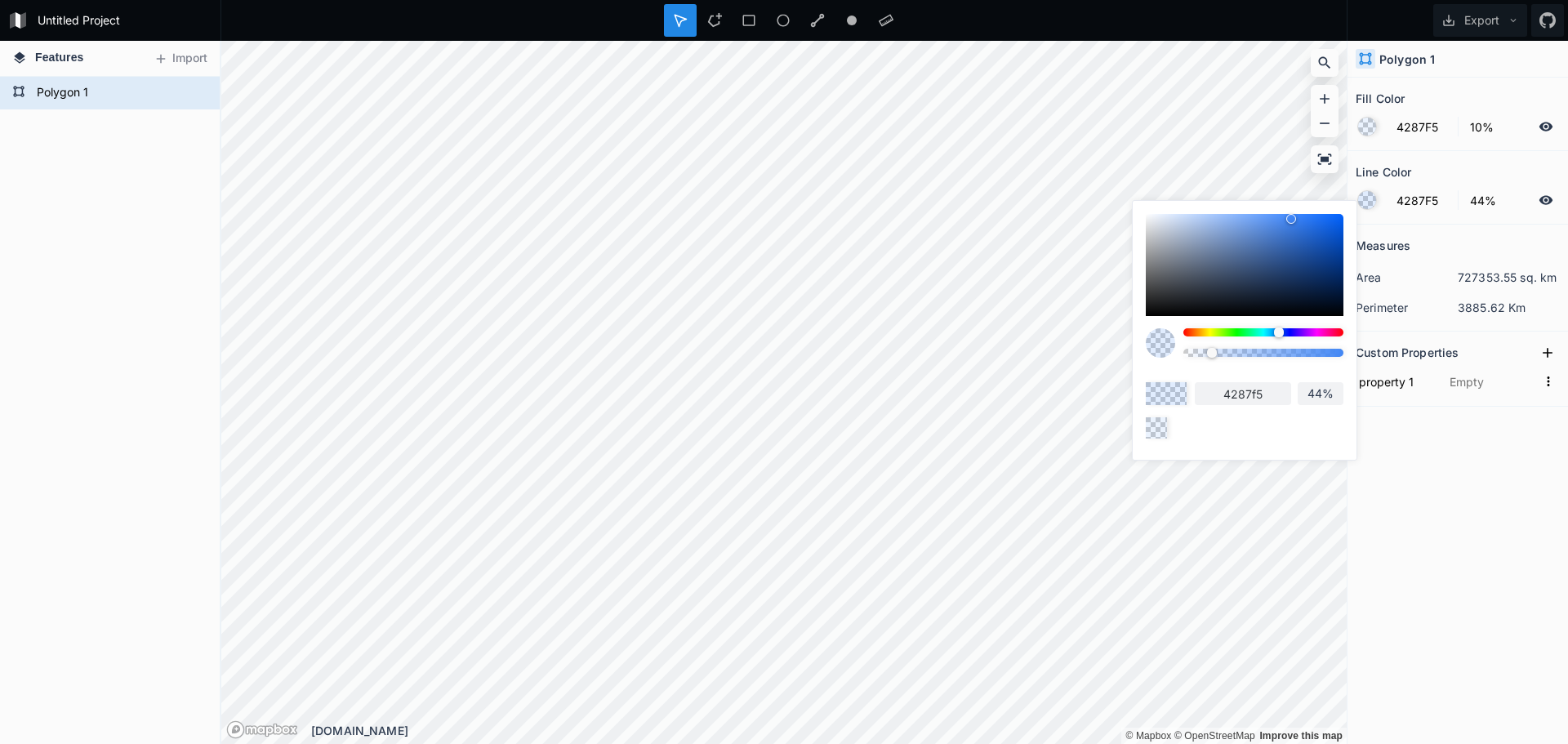
type input "48%"
type input "49%"
type input "51%"
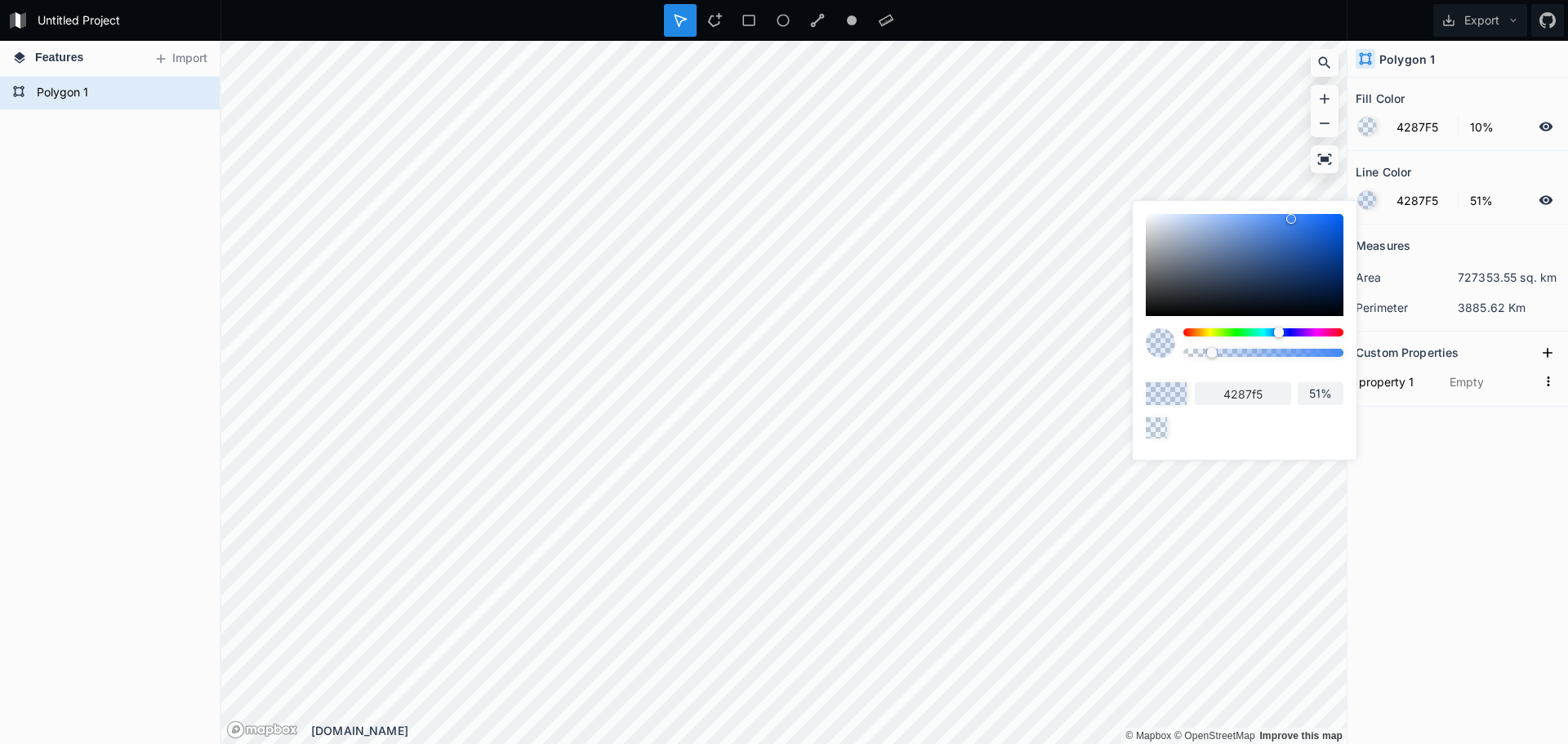
type input "53%"
type input "55%"
type input "59%"
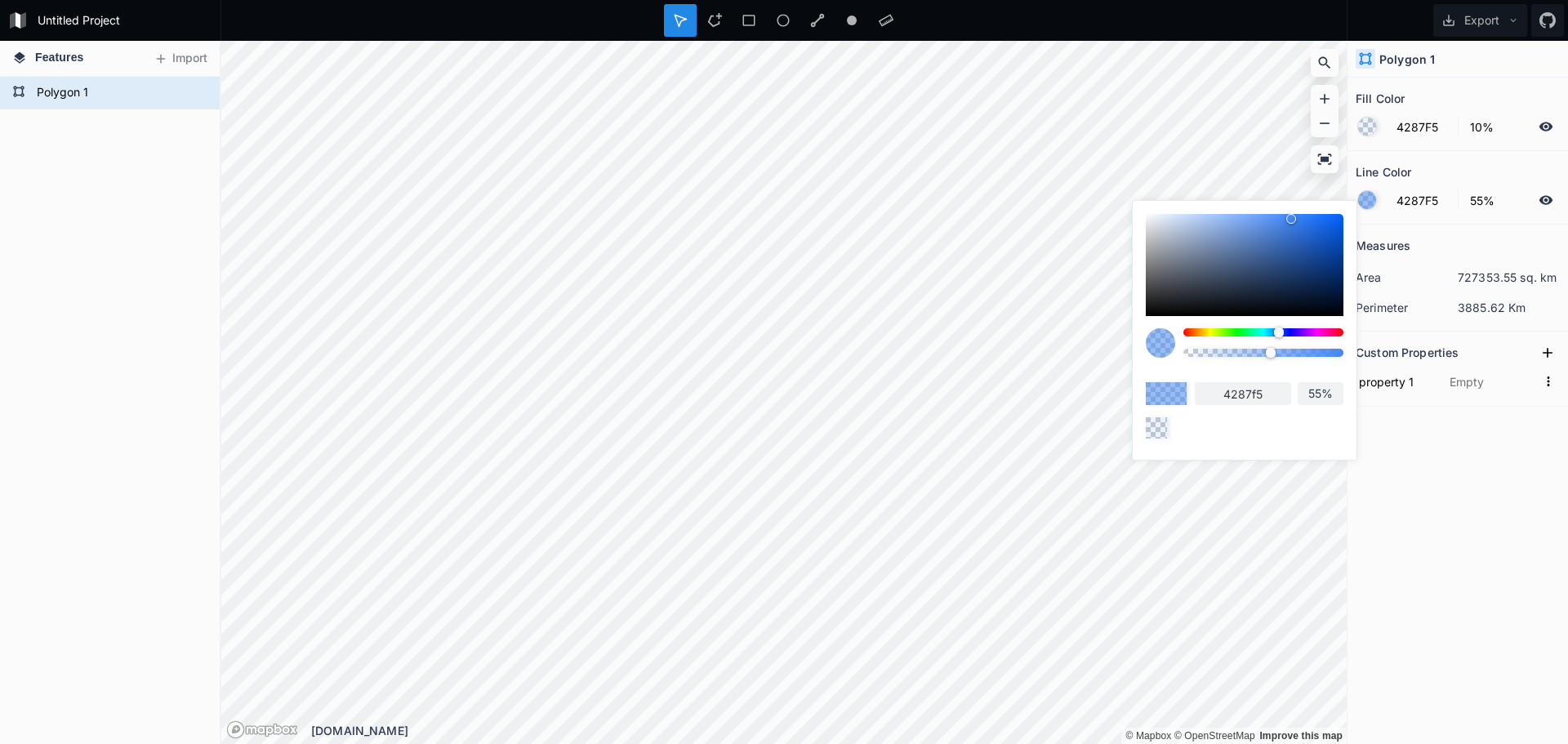
type input "59%"
type input "61%"
type input "63%"
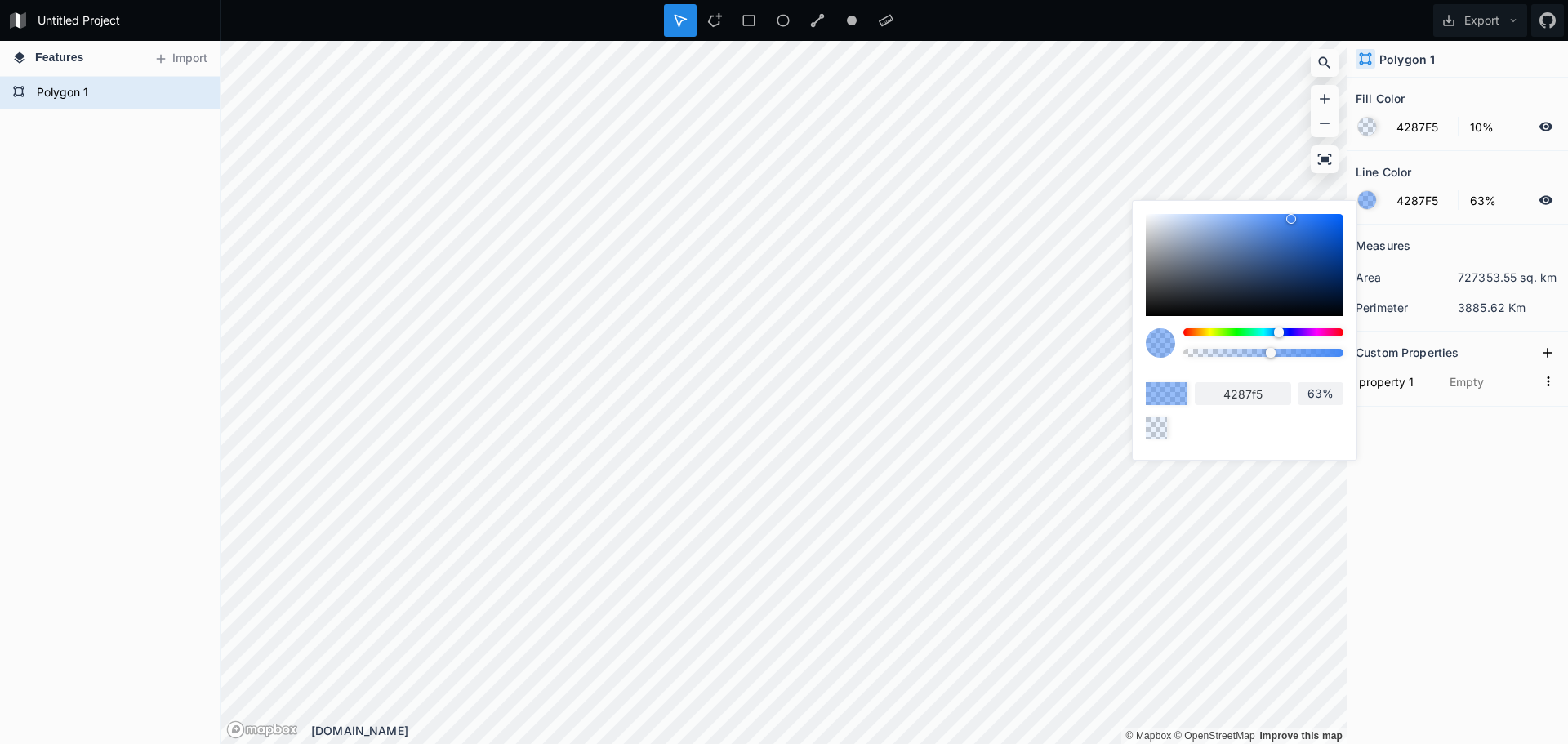
type input "65%"
type input "68%"
type input "70%"
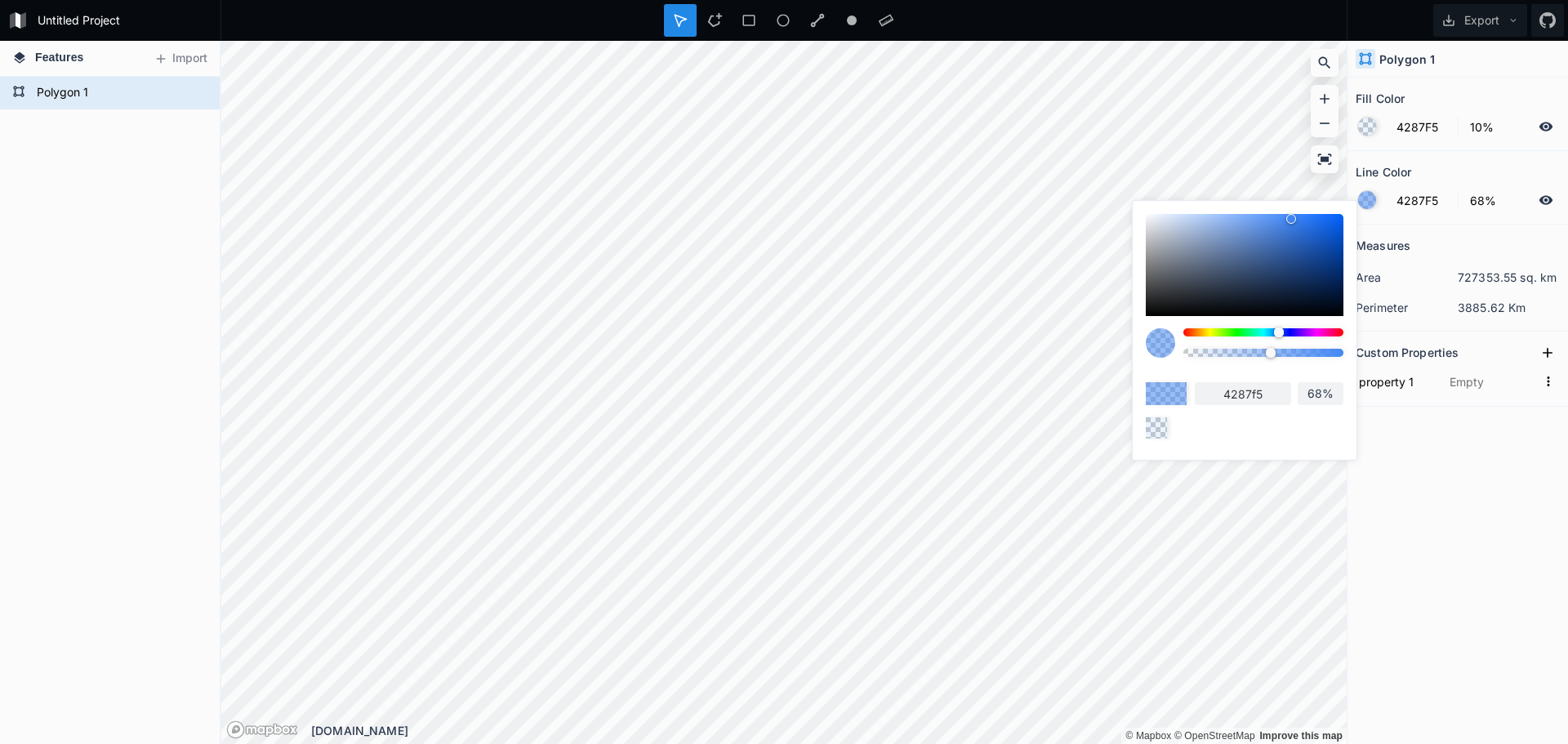
type input "70%"
type input "72%"
type input "75%"
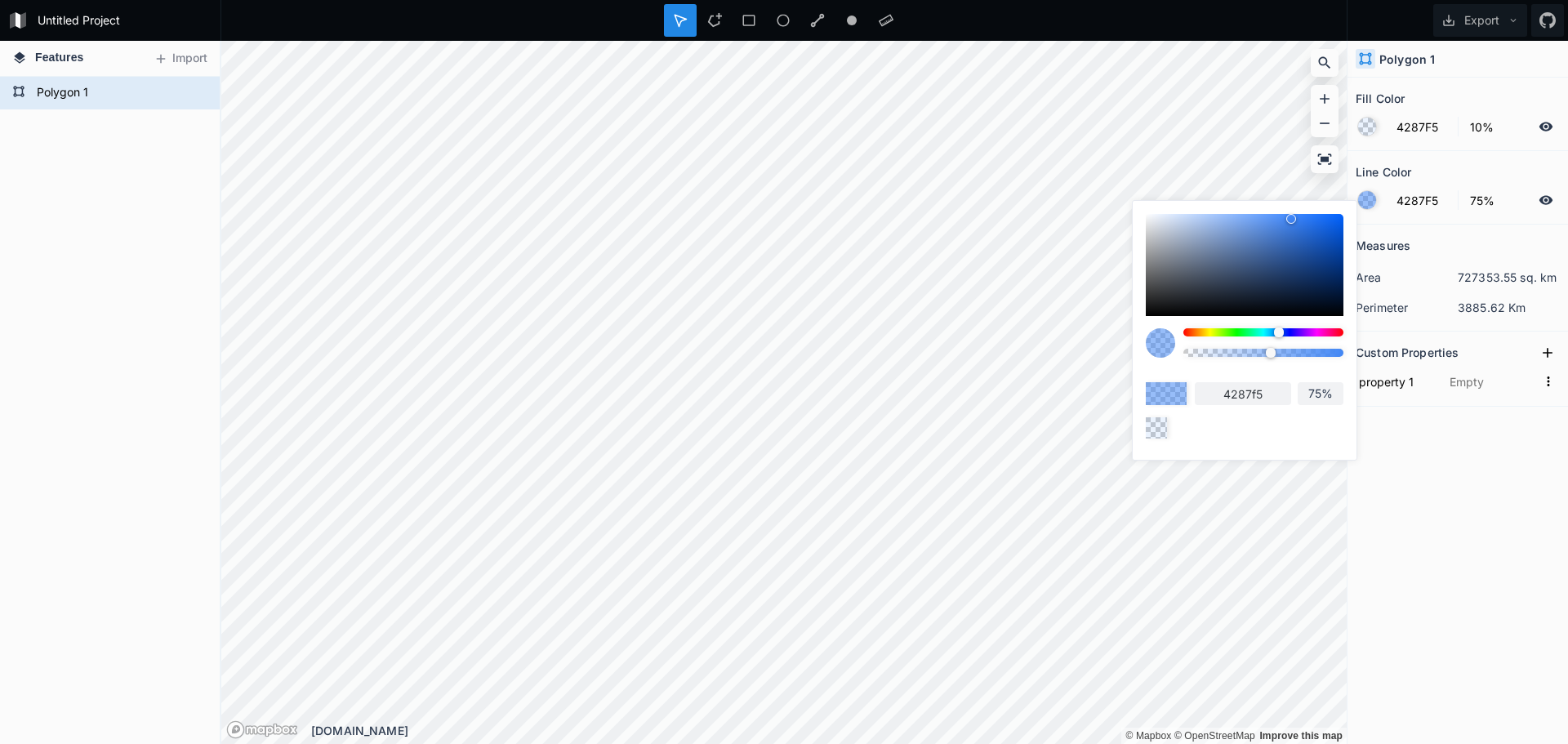
type input "76%"
drag, startPoint x: 1337, startPoint y: 350, endPoint x: 1302, endPoint y: 365, distance: 38.1
click at [1302, 365] on div at bounding box center [1263, 349] width 160 height 41
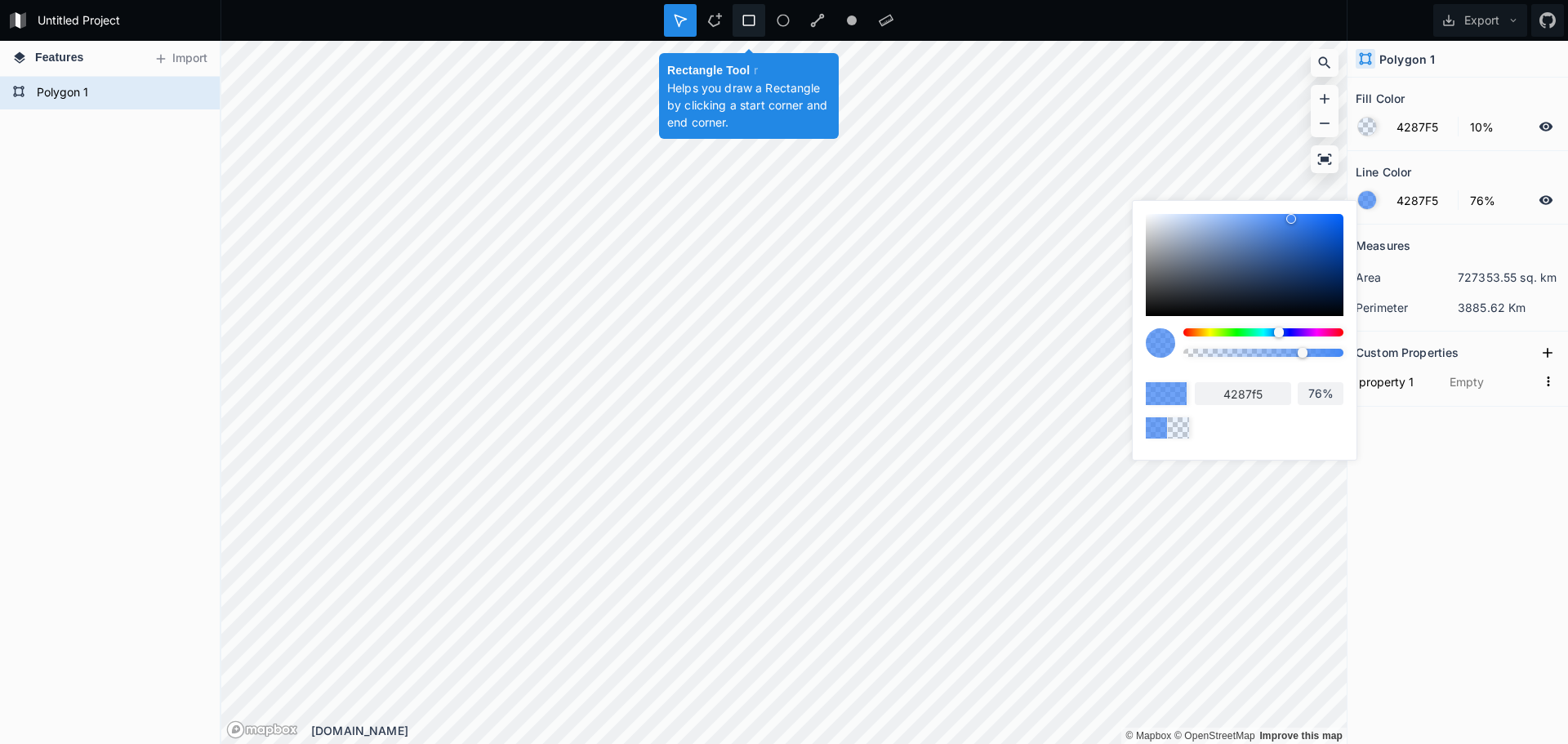
click at [746, 22] on icon at bounding box center [748, 19] width 14 height 14
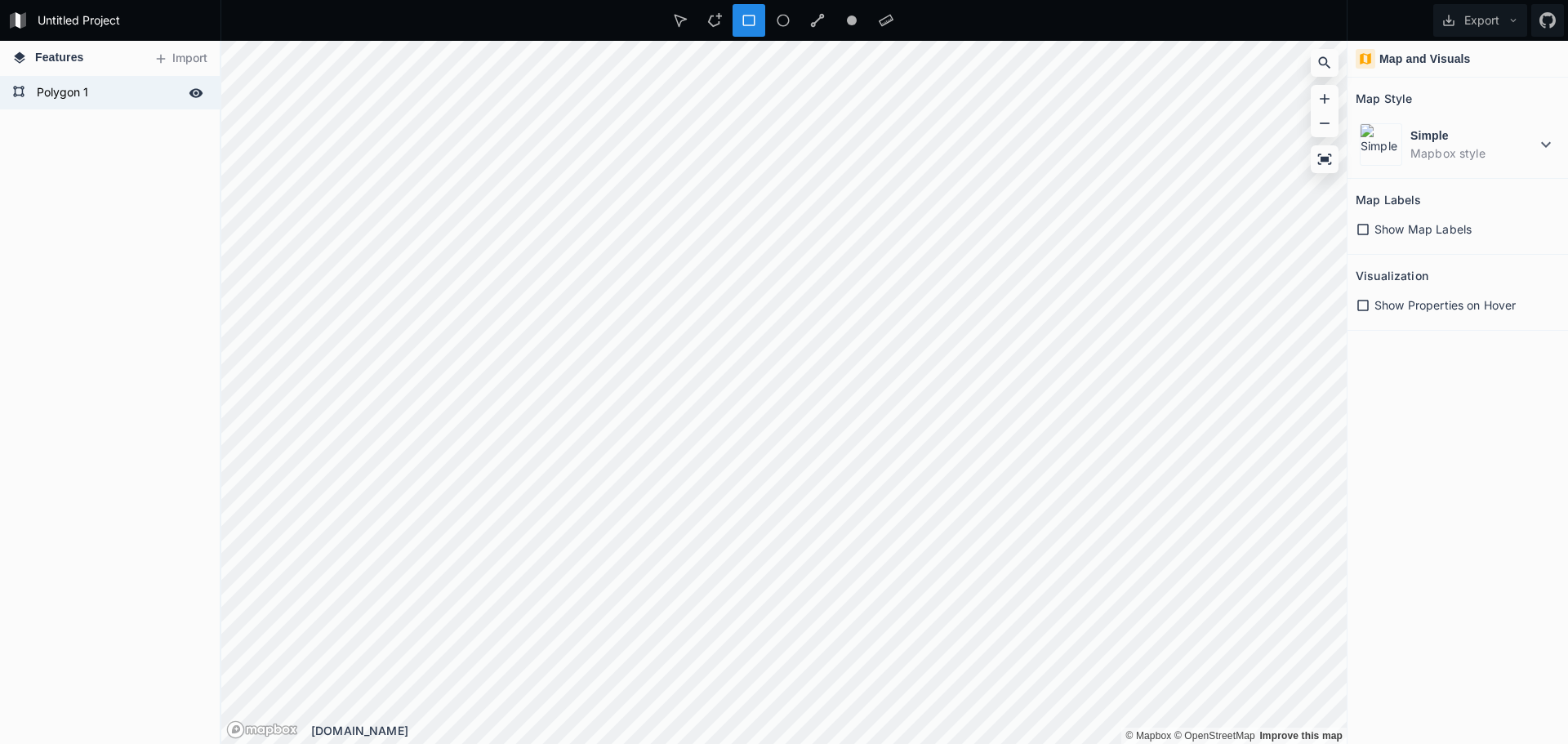
click at [81, 102] on form "Polygon 1" at bounding box center [108, 93] width 153 height 24
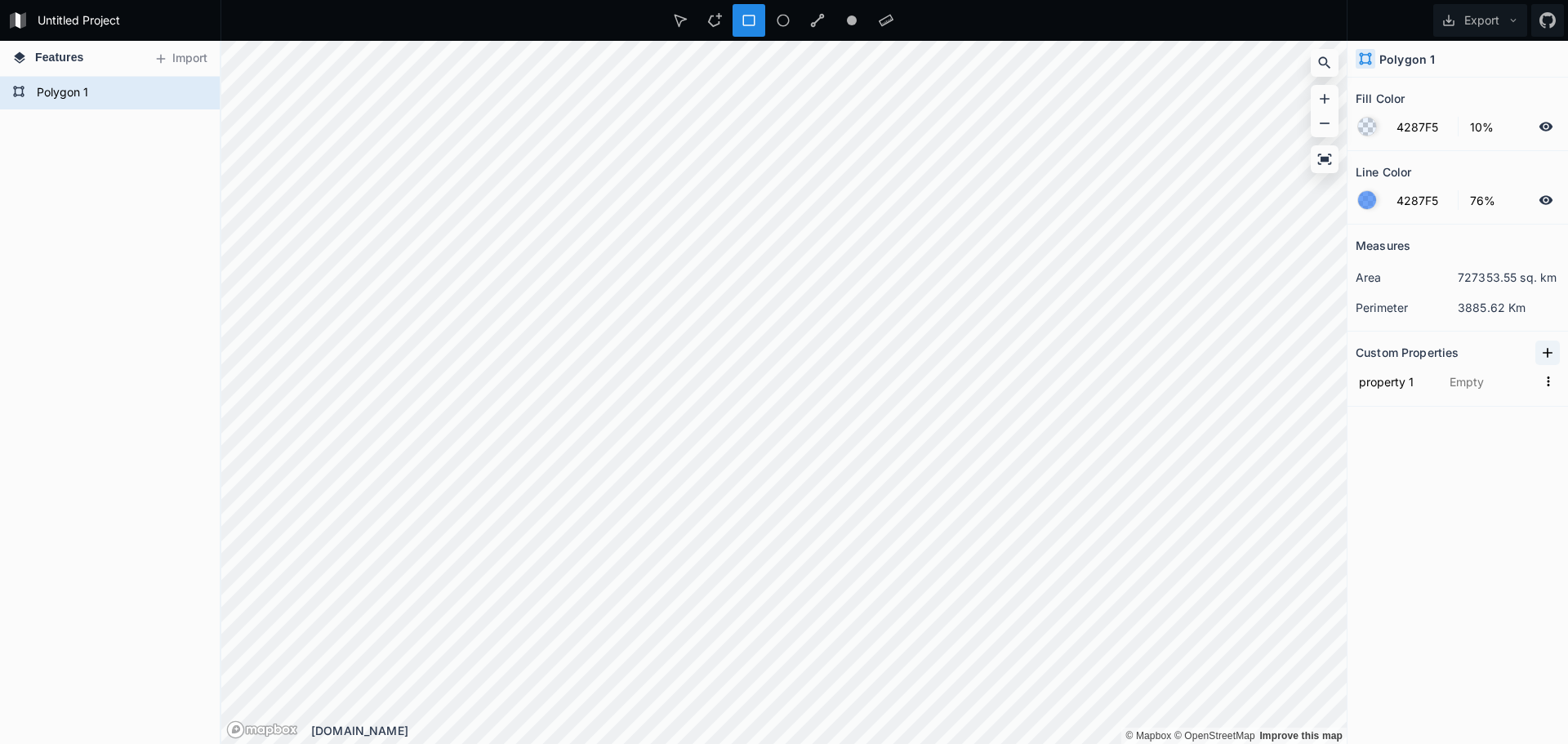
click at [1551, 356] on icon at bounding box center [1547, 352] width 16 height 16
click at [1551, 376] on icon "button" at bounding box center [1548, 381] width 14 height 14
click at [1468, 382] on input "text" at bounding box center [1490, 381] width 90 height 24
click at [1379, 384] on input "property 2" at bounding box center [1397, 381] width 83 height 24
click at [1482, 376] on input "text" at bounding box center [1490, 381] width 90 height 24
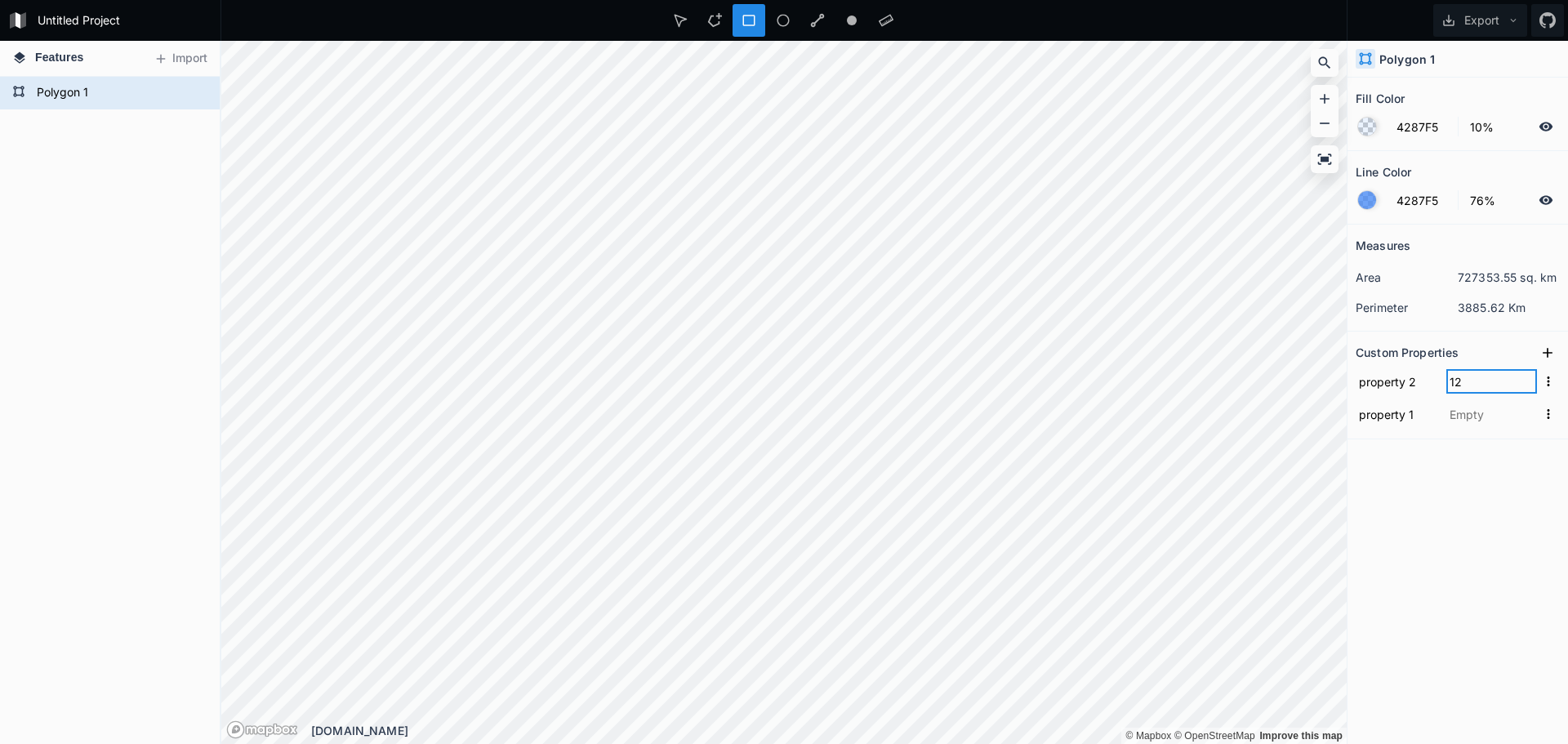
type input "12"
click at [1495, 422] on input "text" at bounding box center [1490, 414] width 90 height 24
type input "13"
click at [1546, 381] on icon "button" at bounding box center [1548, 381] width 14 height 14
